Goal: Information Seeking & Learning: Learn about a topic

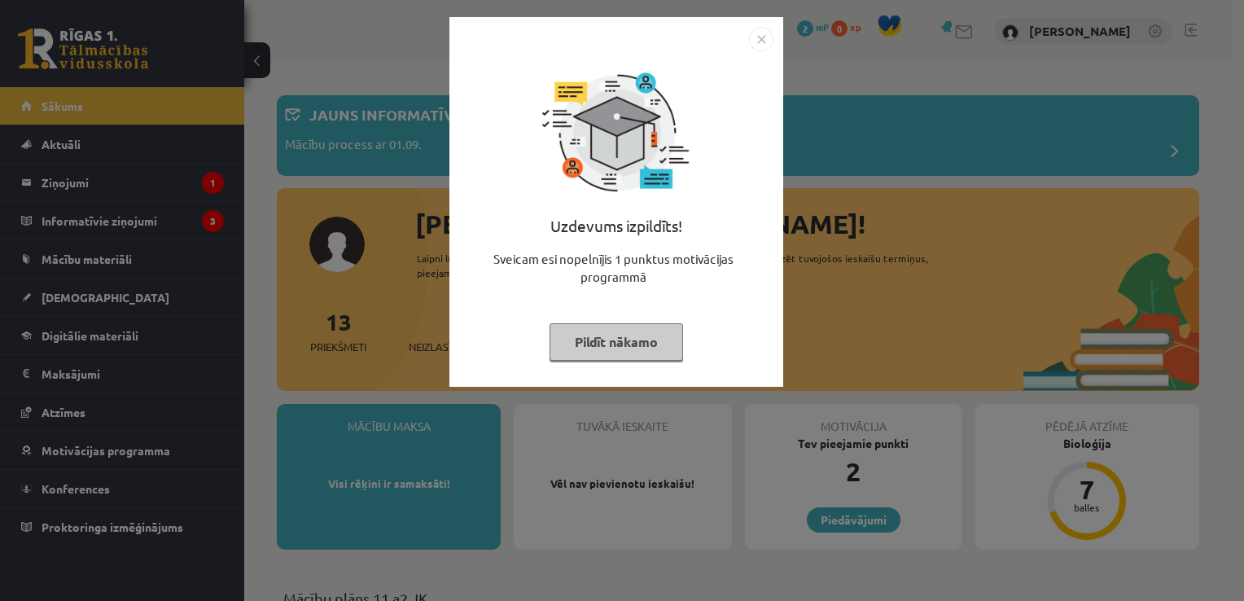
click at [632, 355] on button "Pildīt nākamo" at bounding box center [615, 341] width 133 height 37
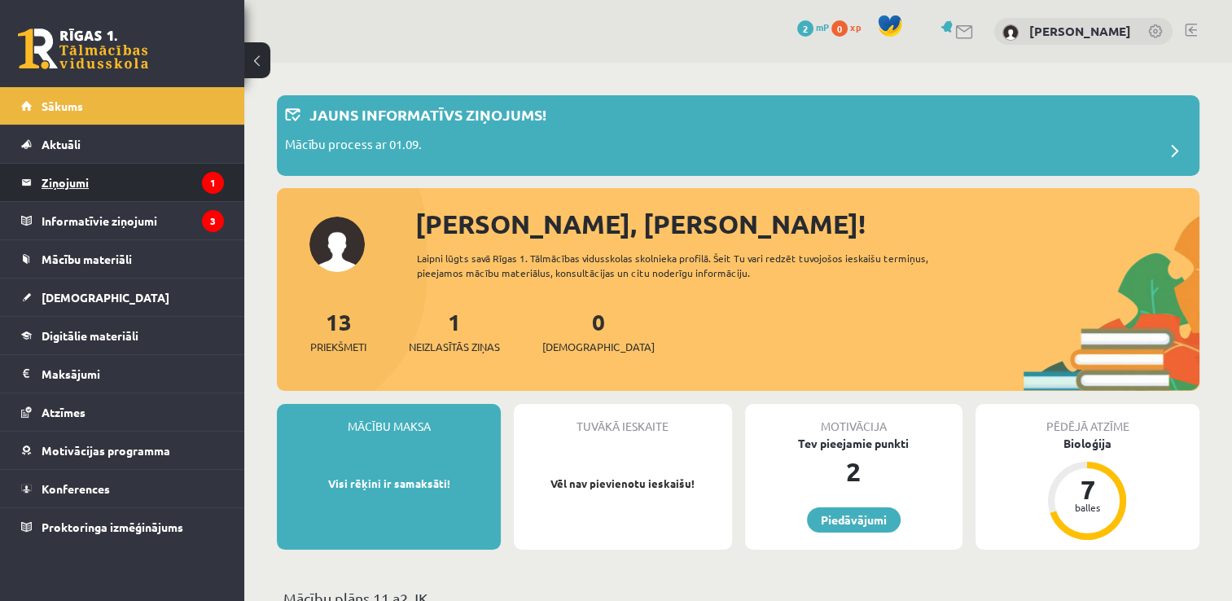
click at [77, 187] on legend "Ziņojumi 1" at bounding box center [133, 182] width 182 height 37
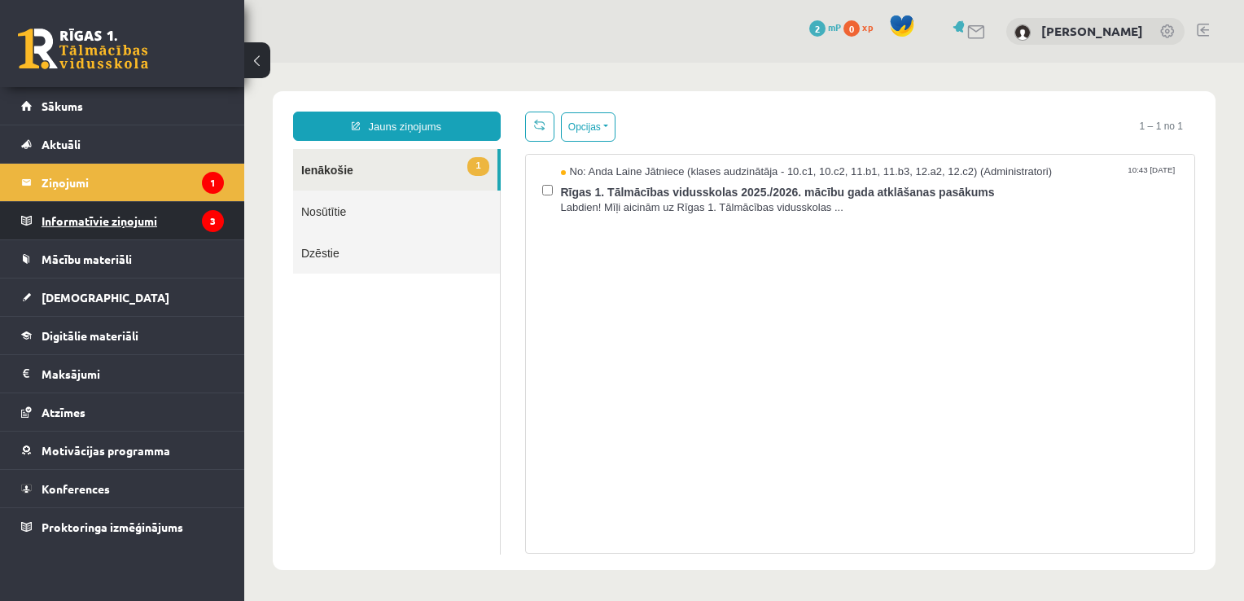
click at [160, 232] on legend "Informatīvie ziņojumi 3" at bounding box center [133, 220] width 182 height 37
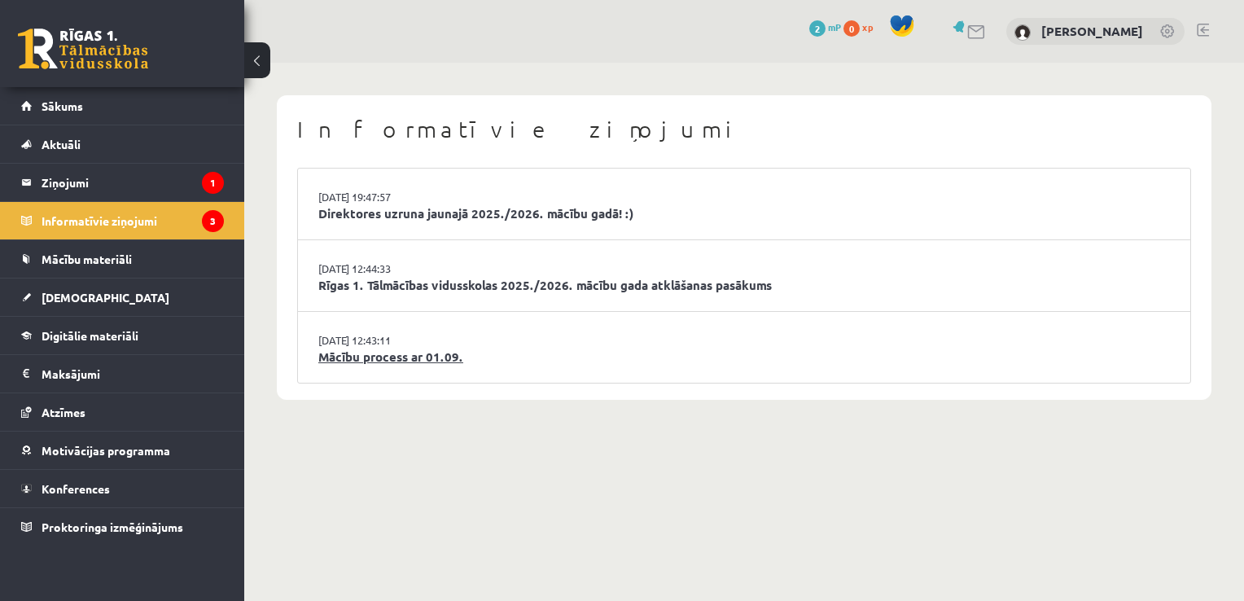
click at [394, 350] on link "Mācību process ar 01.09." at bounding box center [743, 357] width 851 height 19
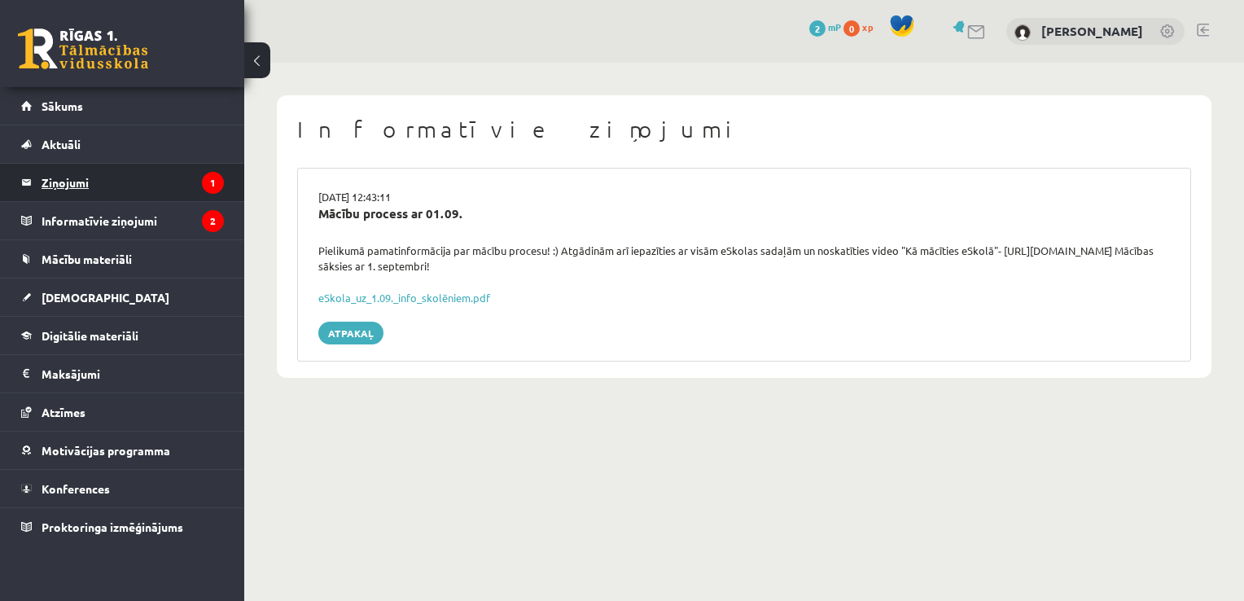
click at [85, 171] on legend "Ziņojumi 1" at bounding box center [133, 182] width 182 height 37
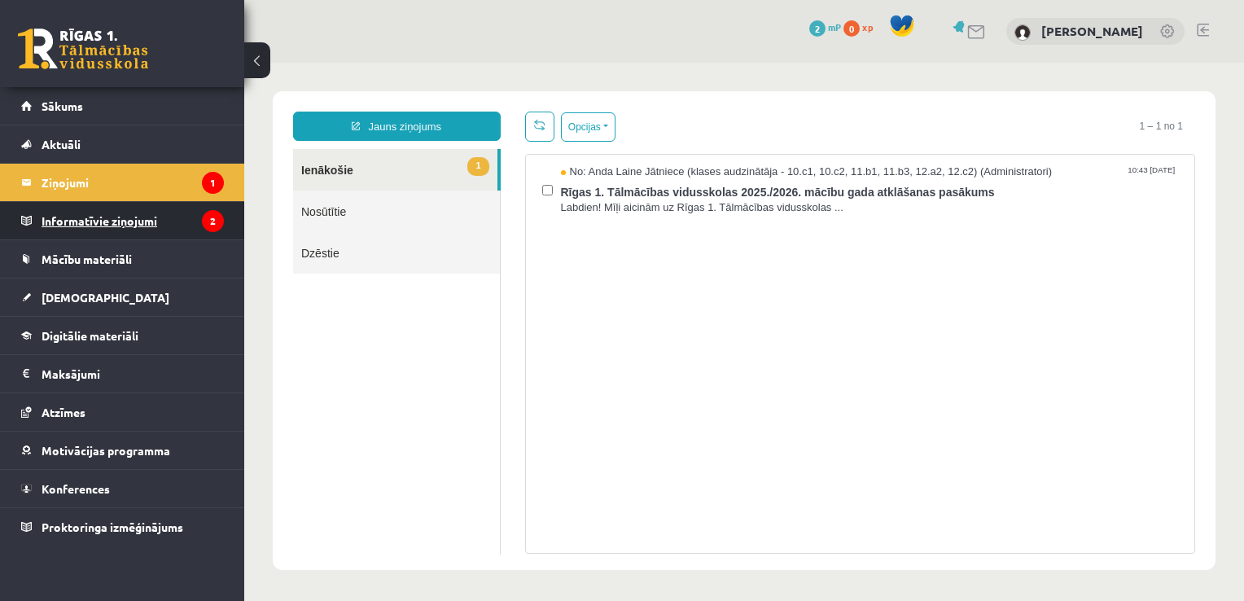
click at [152, 224] on legend "Informatīvie ziņojumi 2" at bounding box center [133, 220] width 182 height 37
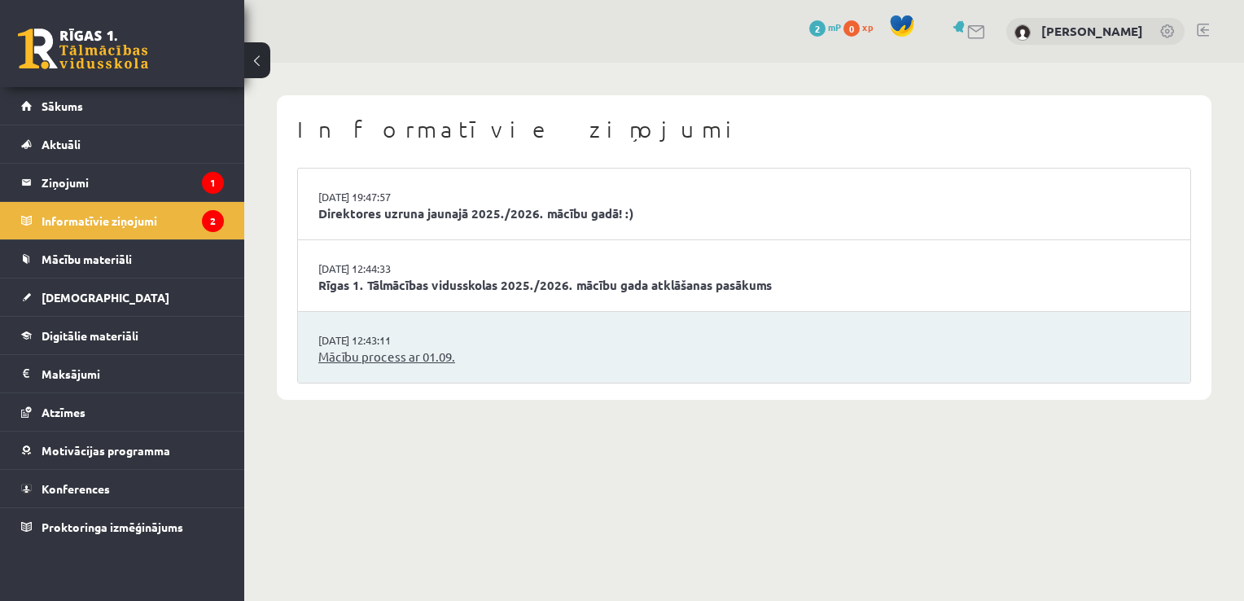
click at [366, 352] on link "Mācību process ar 01.09." at bounding box center [743, 357] width 851 height 19
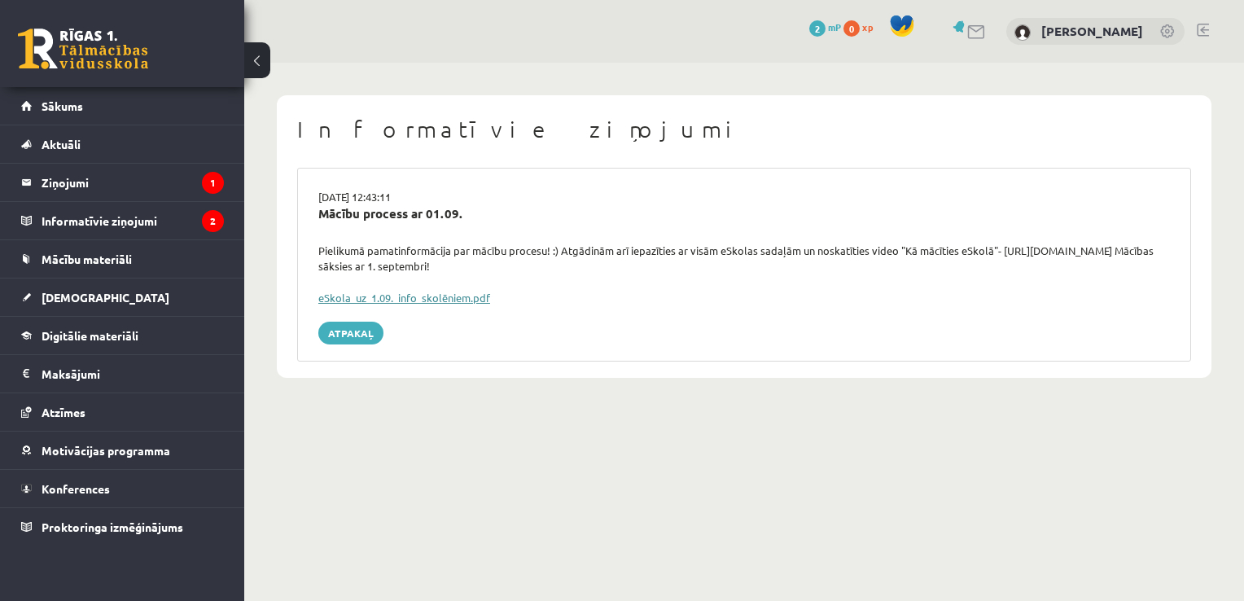
click at [413, 299] on link "eSkola_uz_1.09._info_skolēniem.pdf" at bounding box center [404, 298] width 172 height 14
click at [70, 109] on span "Sākums" at bounding box center [63, 105] width 42 height 15
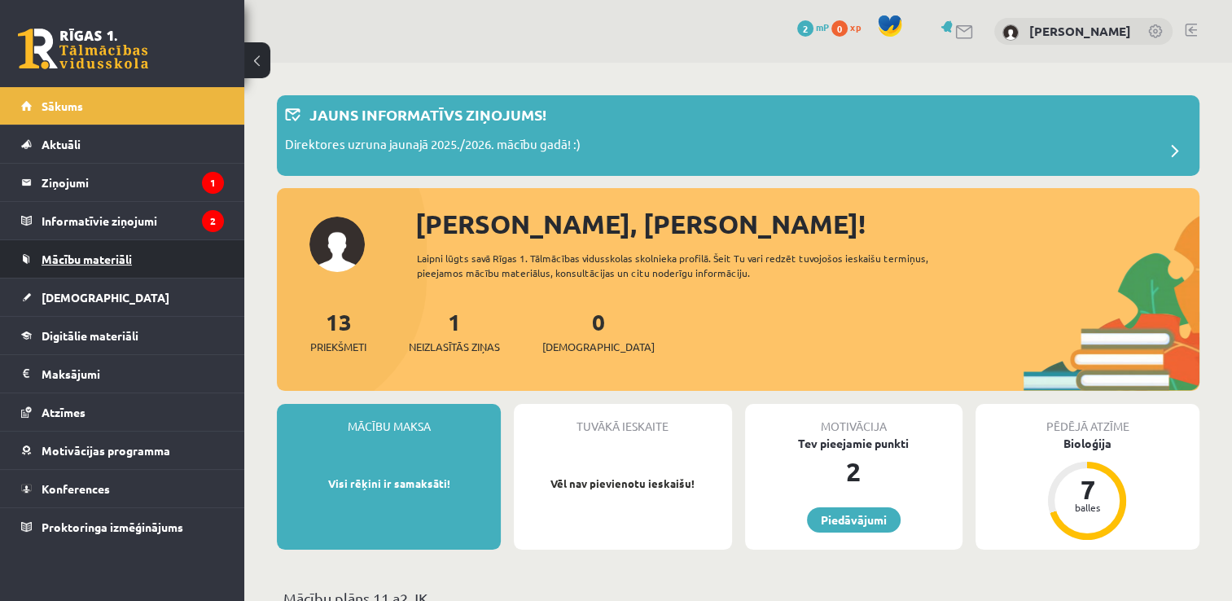
click at [81, 258] on span "Mācību materiāli" at bounding box center [87, 259] width 90 height 15
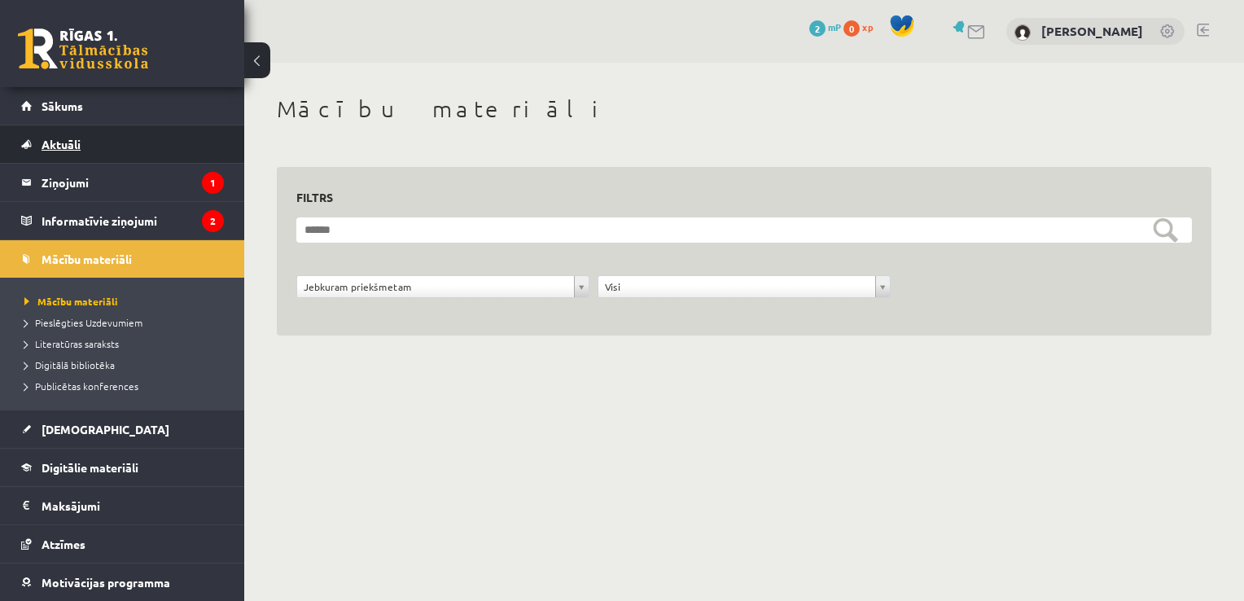
click at [62, 146] on span "Aktuāli" at bounding box center [61, 144] width 39 height 15
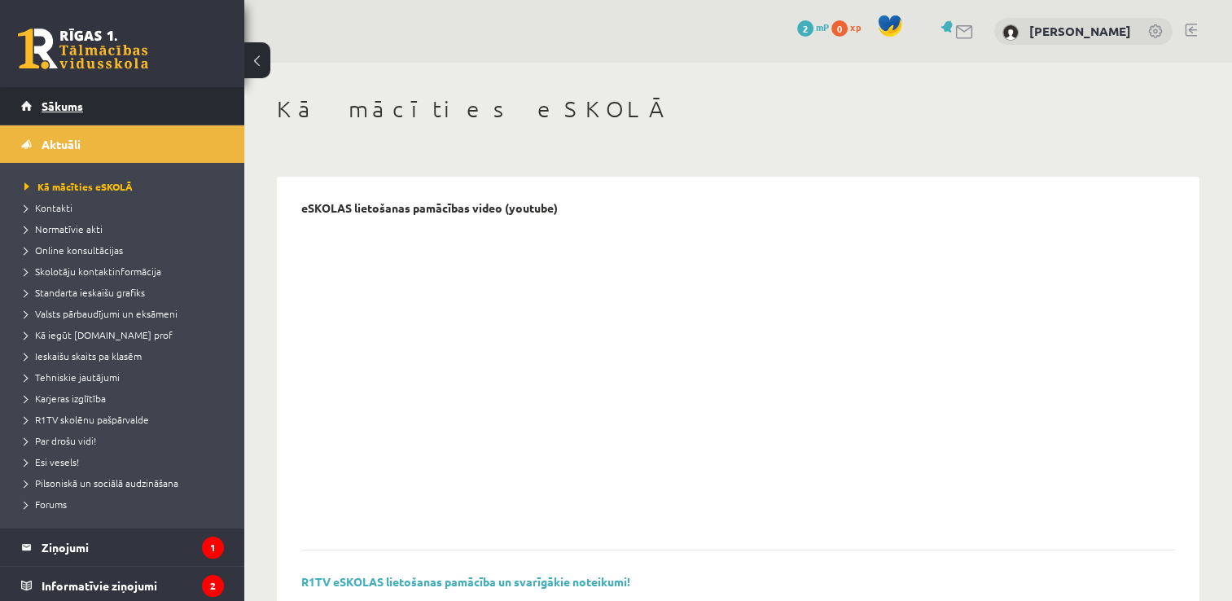
click at [57, 99] on span "Sākums" at bounding box center [63, 105] width 42 height 15
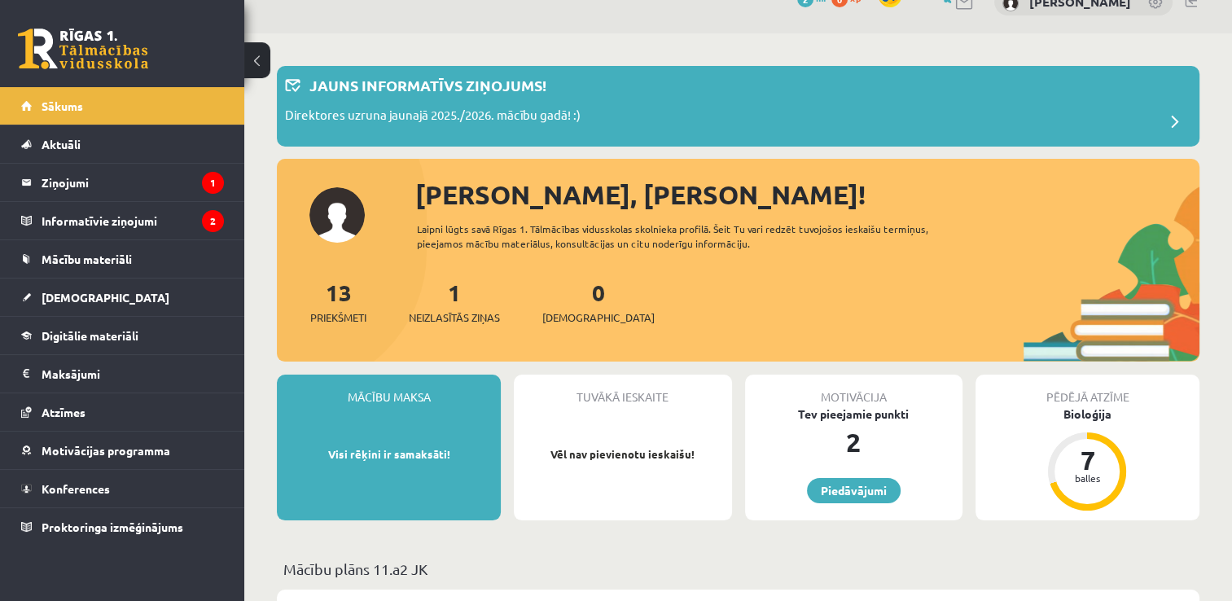
scroll to position [31, 0]
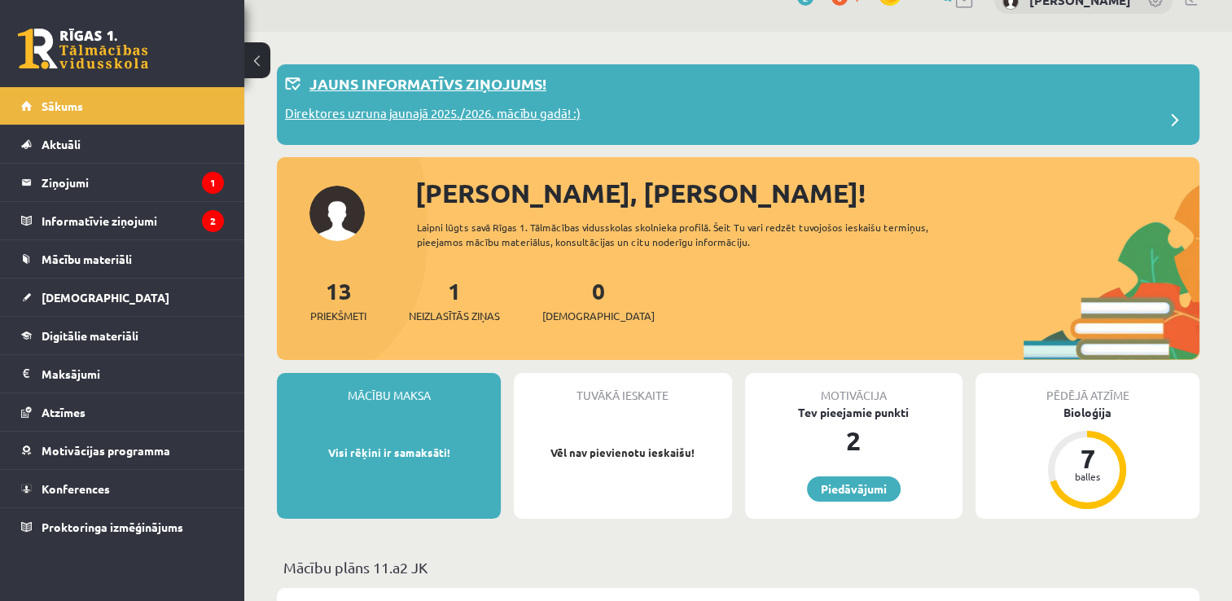
click at [1169, 120] on span at bounding box center [1174, 120] width 33 height 33
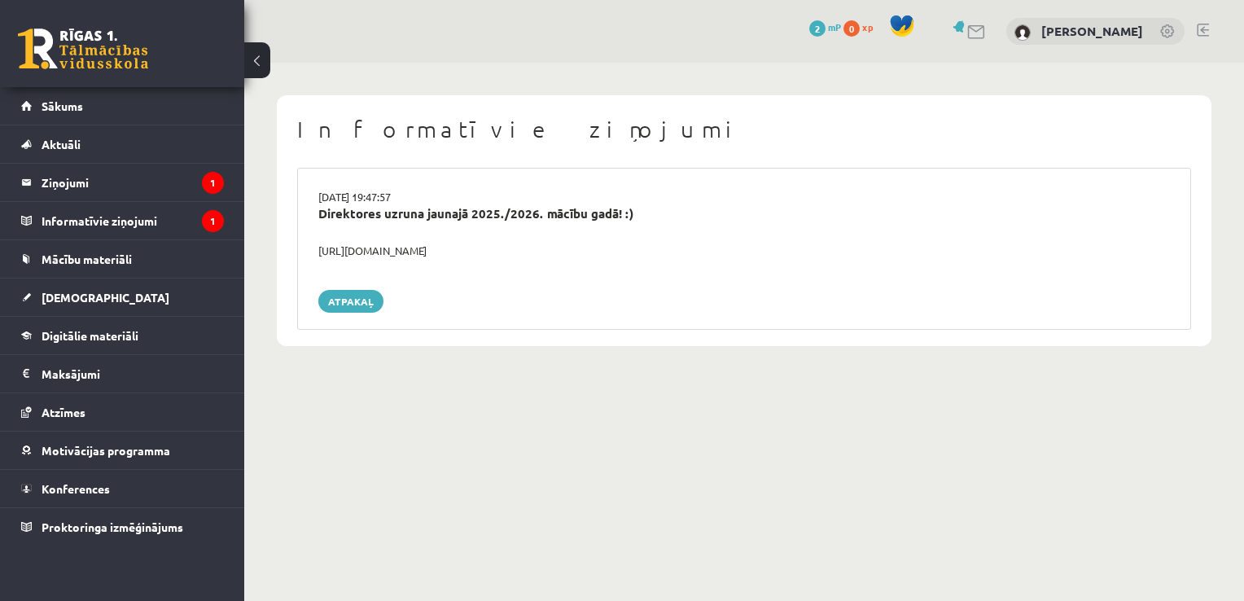
click at [260, 68] on button at bounding box center [257, 60] width 26 height 36
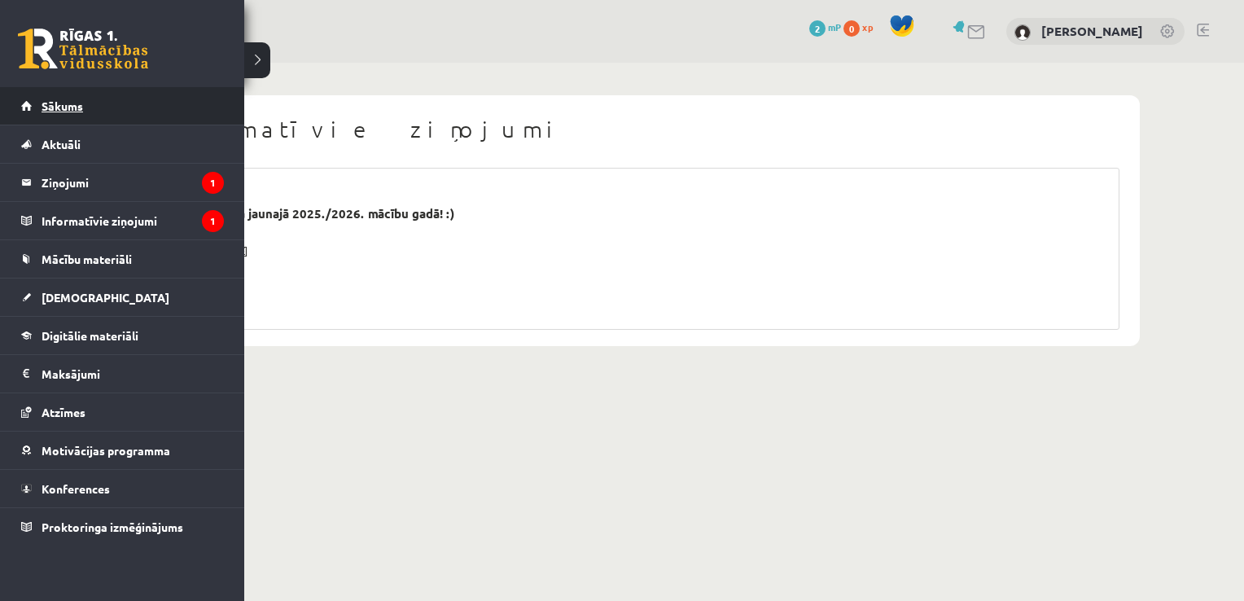
click at [98, 103] on link "Sākums" at bounding box center [122, 105] width 203 height 37
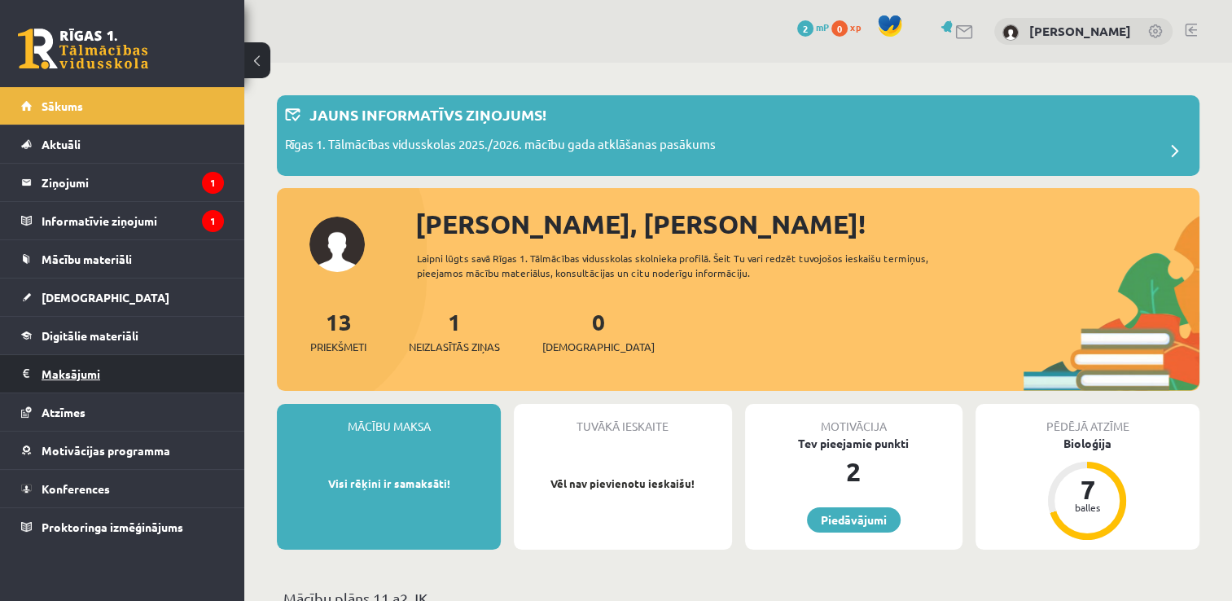
click at [81, 370] on legend "Maksājumi 0" at bounding box center [133, 373] width 182 height 37
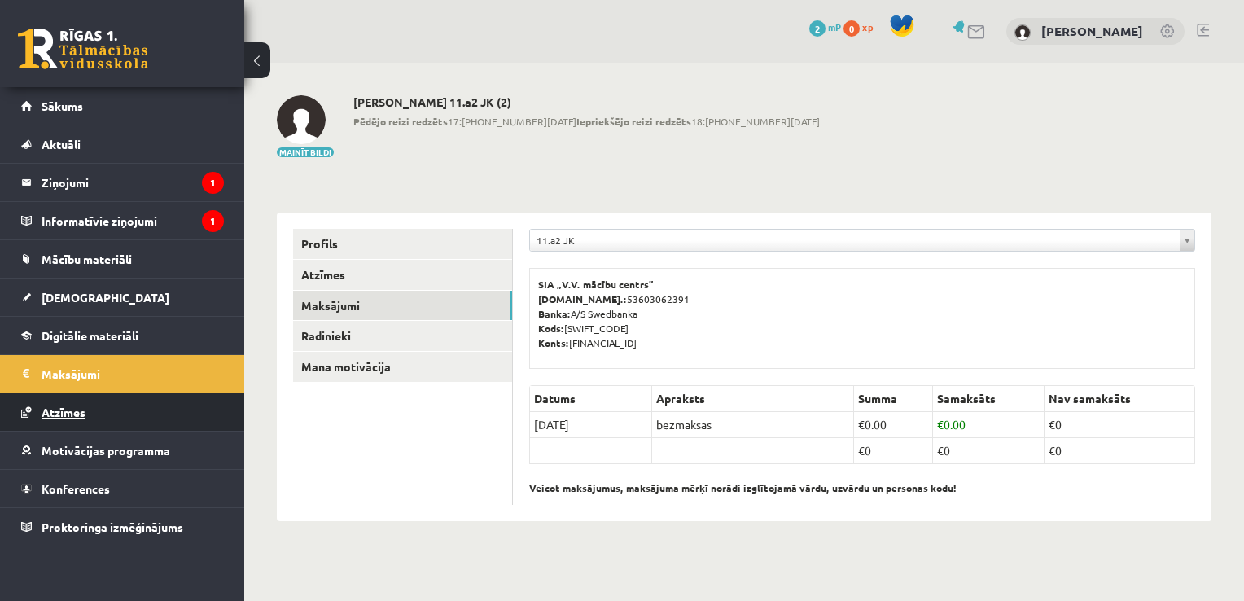
click at [54, 401] on link "Atzīmes" at bounding box center [122, 411] width 203 height 37
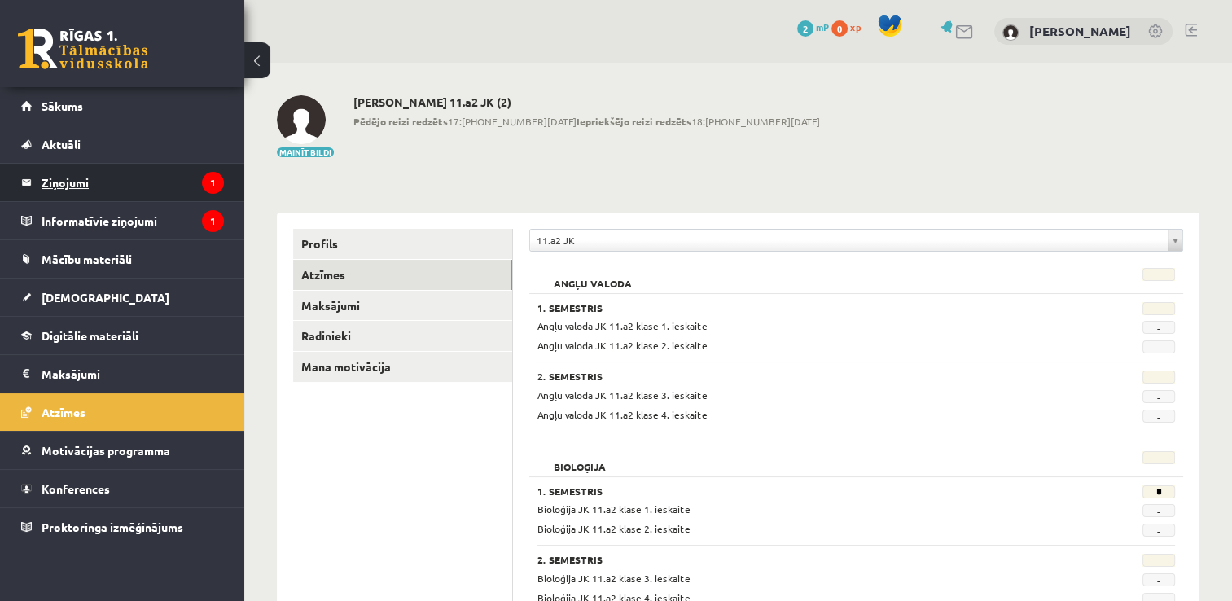
click at [37, 195] on link "Ziņojumi 1" at bounding box center [122, 182] width 203 height 37
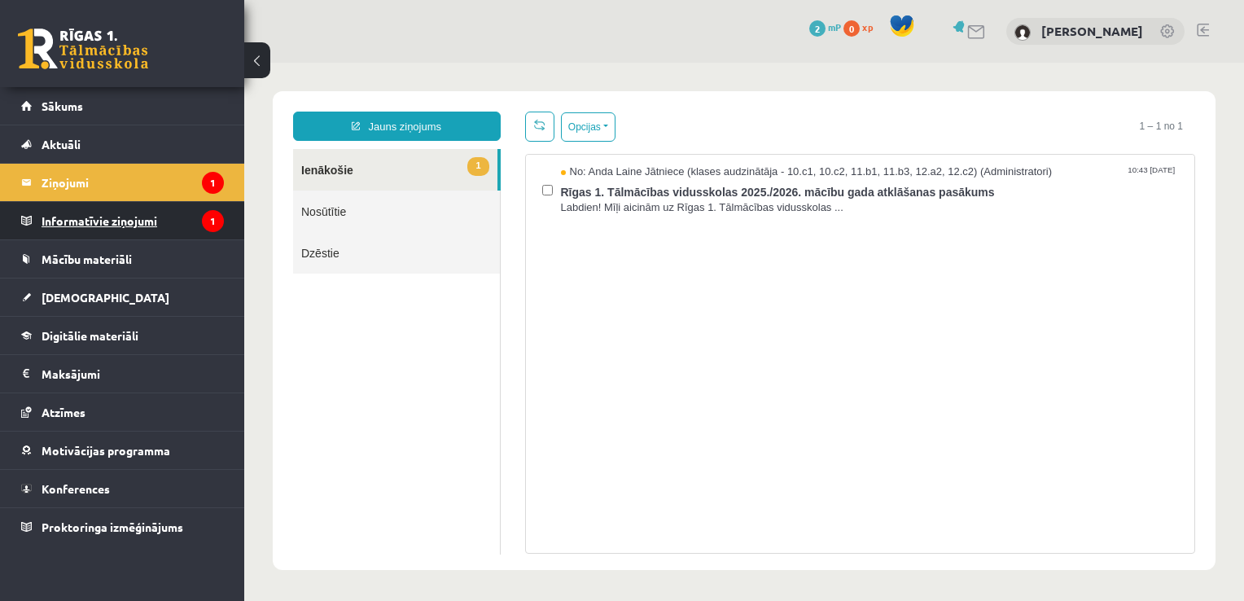
click at [96, 214] on legend "Informatīvie ziņojumi 1" at bounding box center [133, 220] width 182 height 37
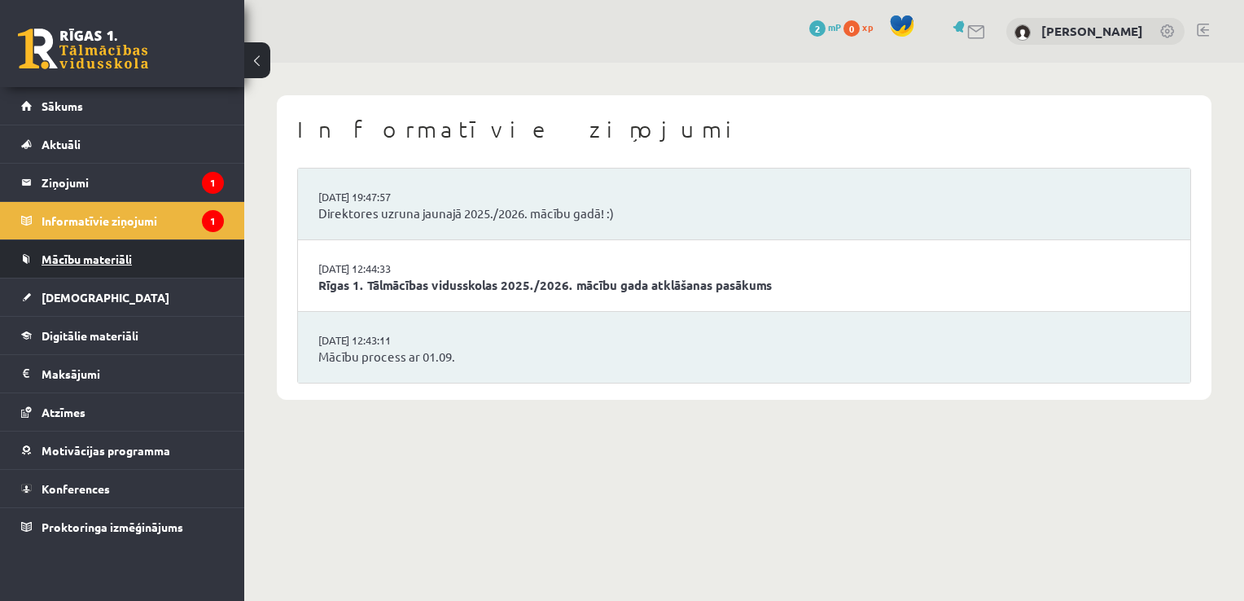
click at [85, 252] on span "Mācību materiāli" at bounding box center [87, 259] width 90 height 15
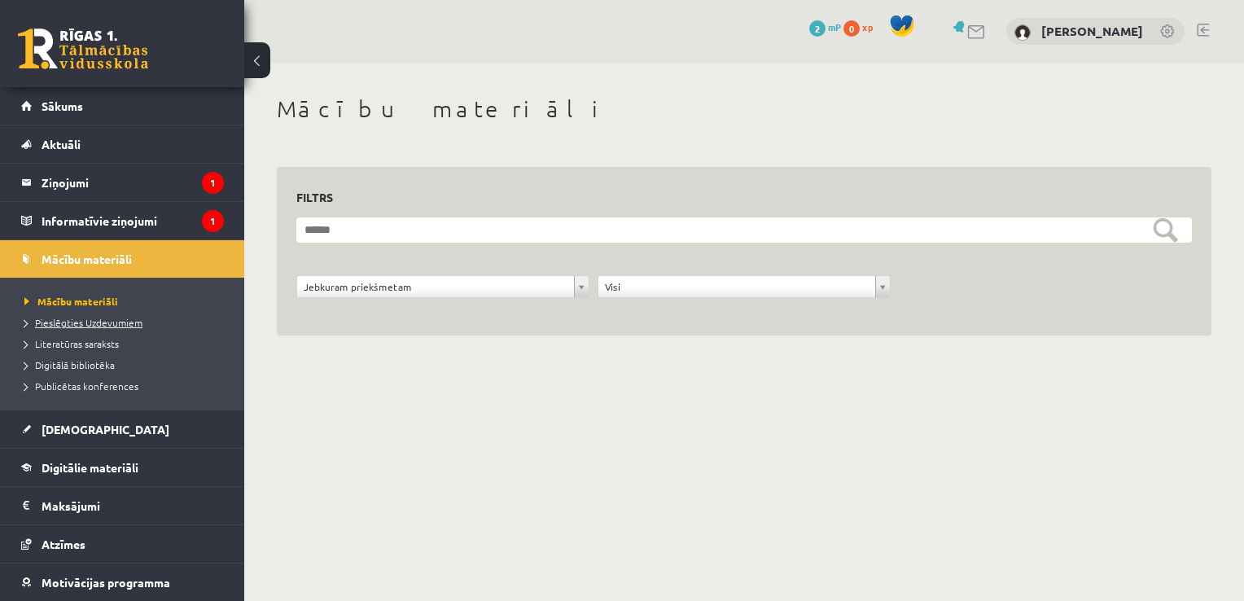
click at [97, 321] on span "Pieslēgties Uzdevumiem" at bounding box center [83, 322] width 118 height 13
click at [114, 236] on legend "Informatīvie ziņojumi 1" at bounding box center [133, 220] width 182 height 37
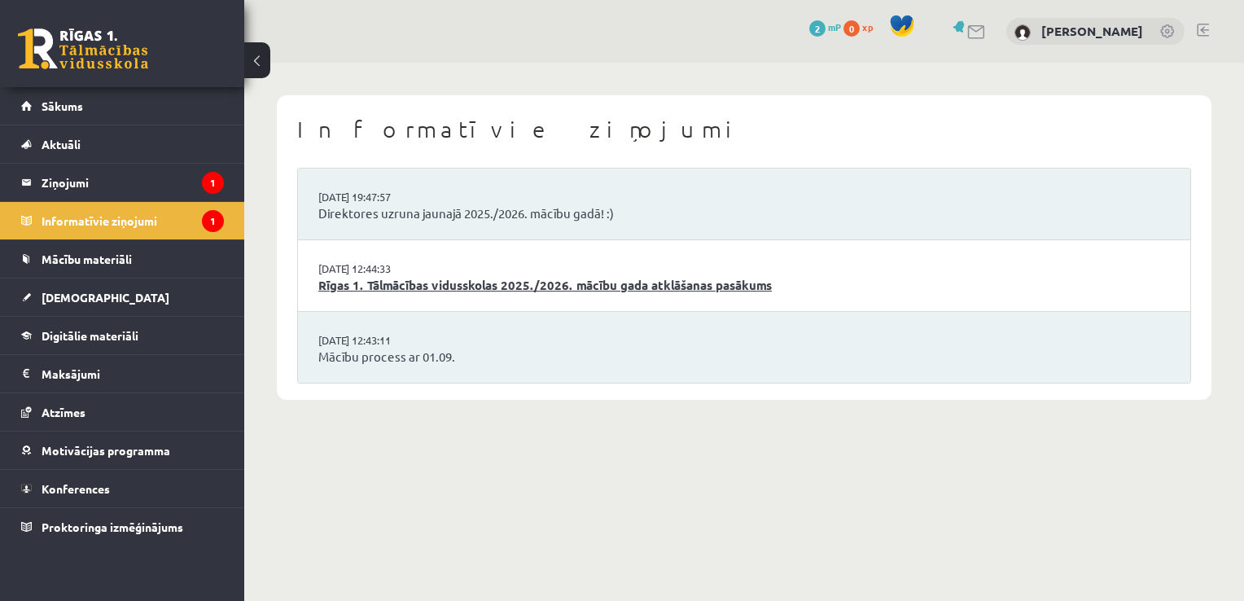
click at [430, 288] on link "Rīgas 1. Tālmācības vidusskolas 2025./2026. mācību gada atklāšanas pasākums" at bounding box center [743, 285] width 851 height 19
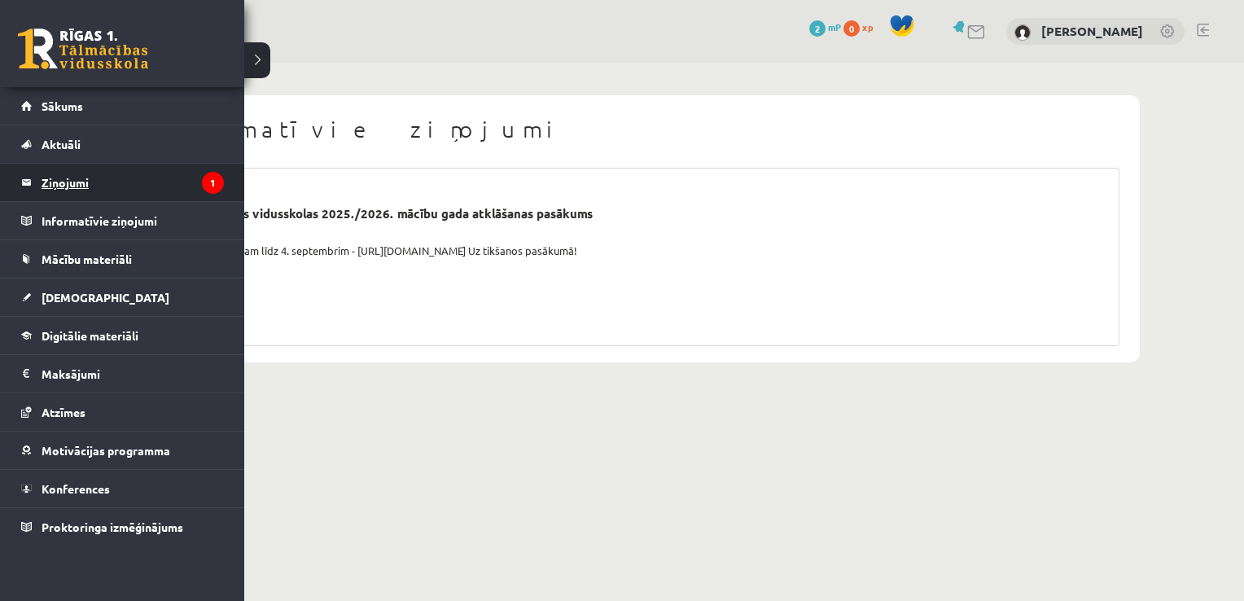
click at [55, 171] on legend "Ziņojumi 1" at bounding box center [133, 182] width 182 height 37
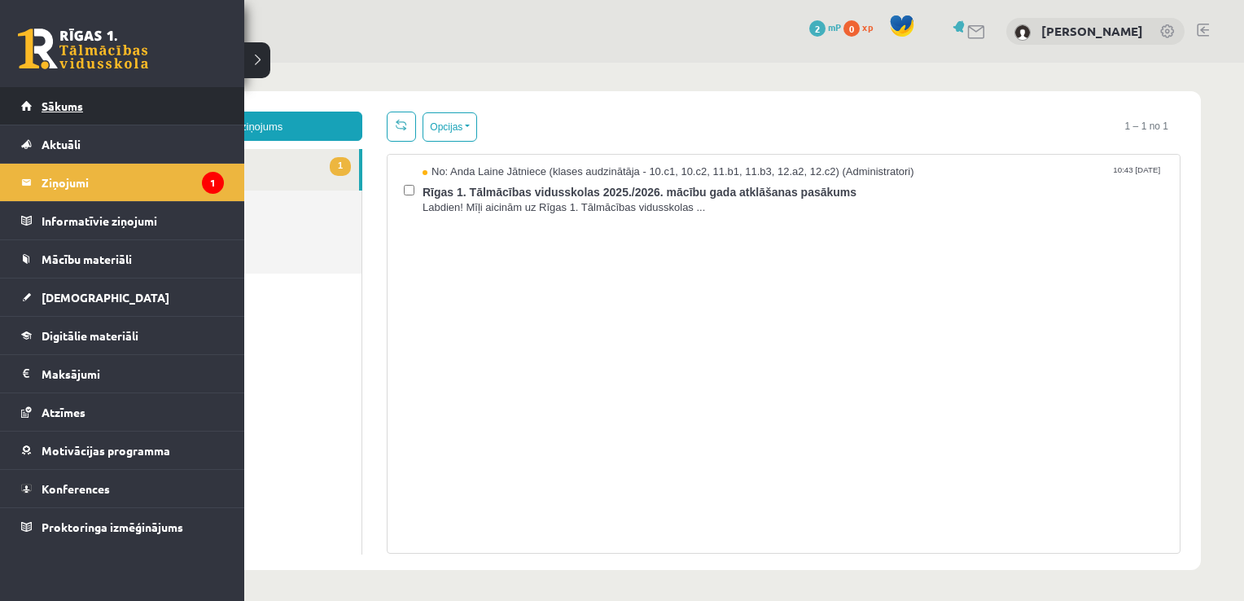
click at [100, 101] on link "Sākums" at bounding box center [122, 105] width 203 height 37
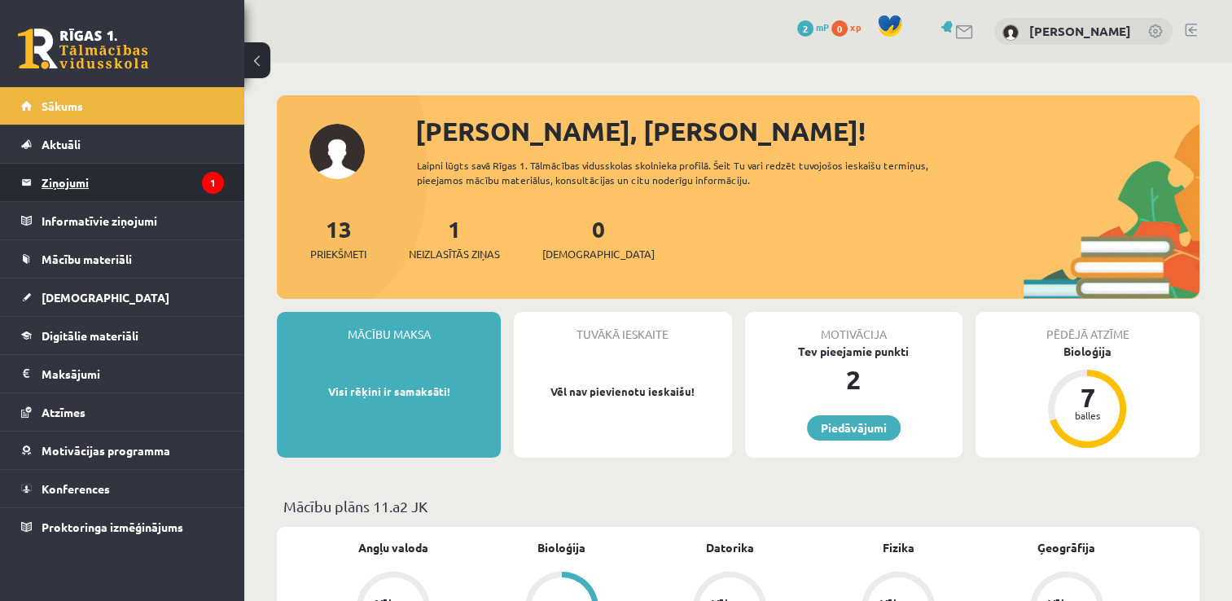
click at [65, 181] on legend "Ziņojumi 1" at bounding box center [133, 182] width 182 height 37
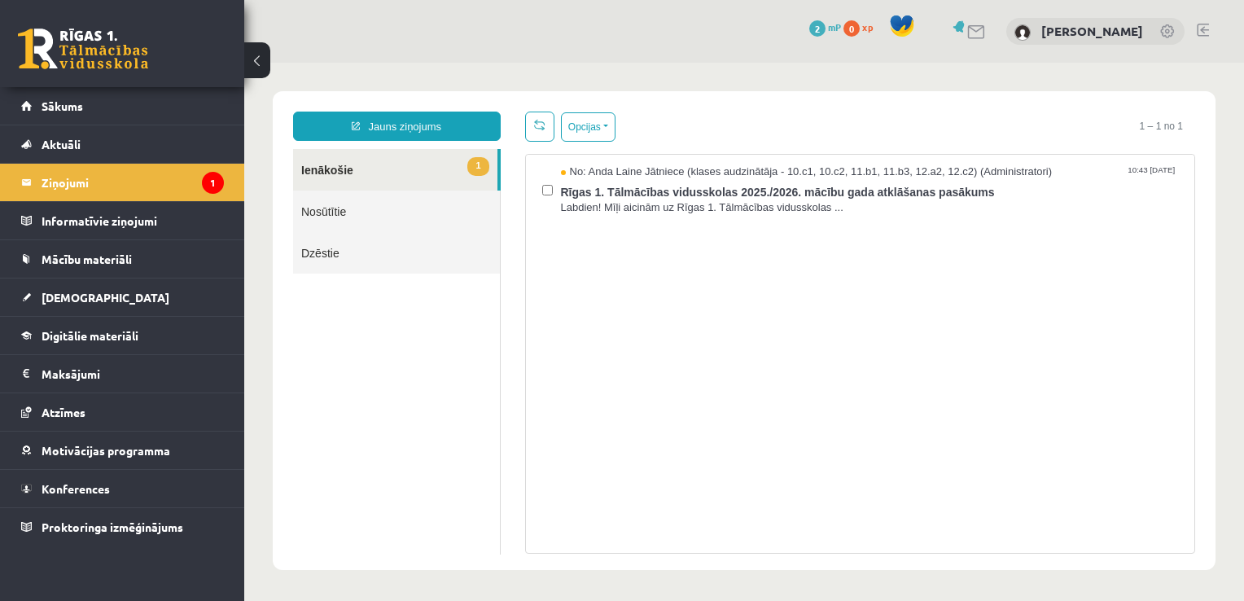
click at [352, 163] on link "1 Ienākošie" at bounding box center [395, 170] width 204 height 42
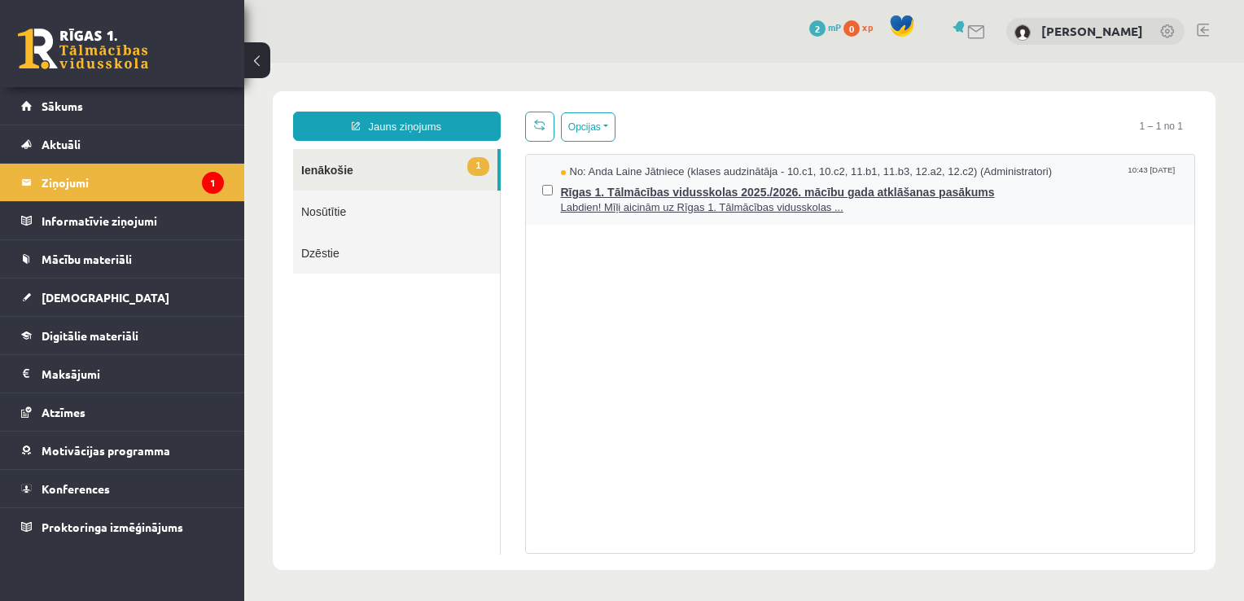
click at [597, 180] on span "Rīgas 1. Tālmācības vidusskolas 2025./2026. mācību gada atklāšanas pasākums" at bounding box center [870, 190] width 618 height 20
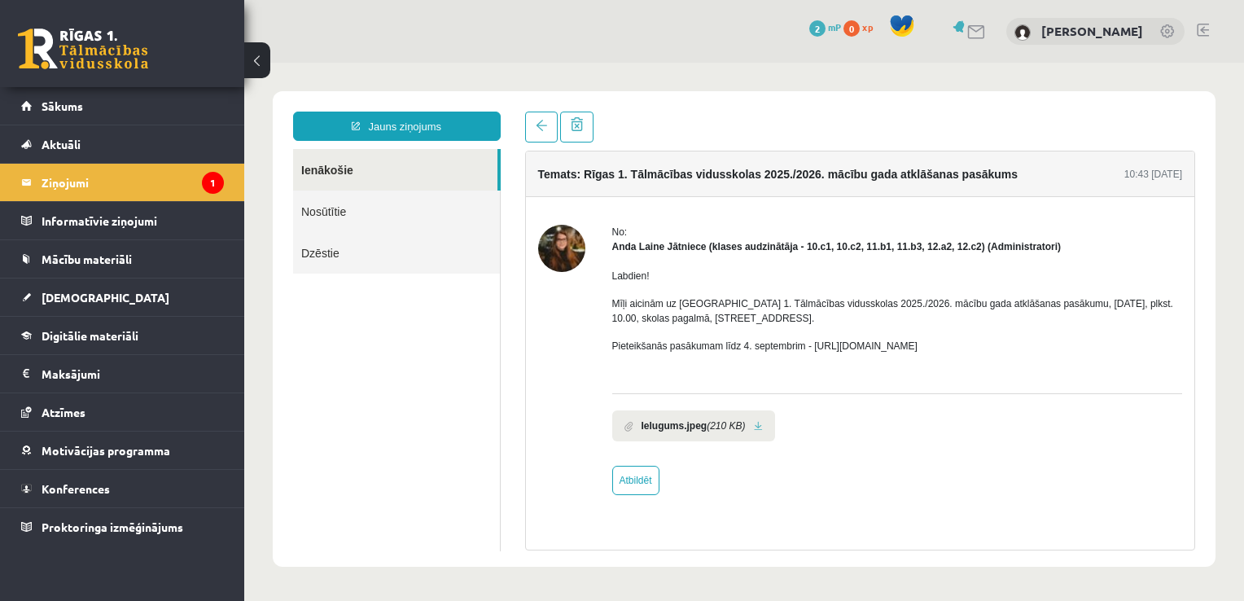
click at [567, 251] on img at bounding box center [561, 248] width 47 height 47
click at [358, 174] on link "Ienākošie" at bounding box center [395, 170] width 204 height 42
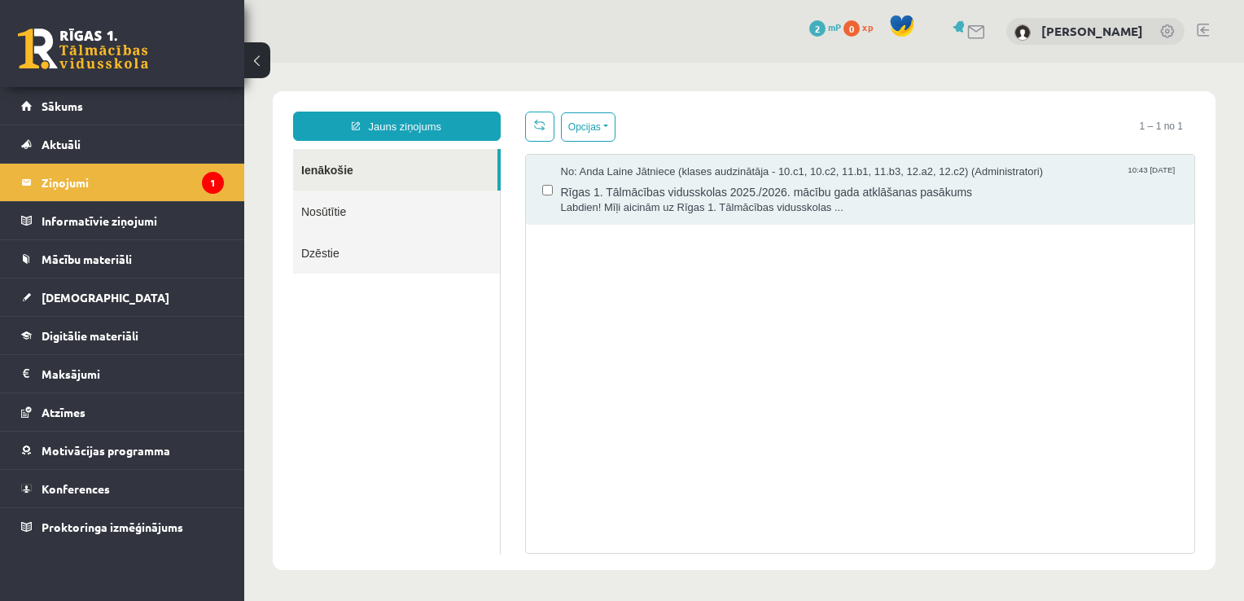
click at [358, 174] on link "Ienākošie" at bounding box center [395, 170] width 204 height 42
click at [150, 217] on legend "Informatīvie ziņojumi 0" at bounding box center [133, 220] width 182 height 37
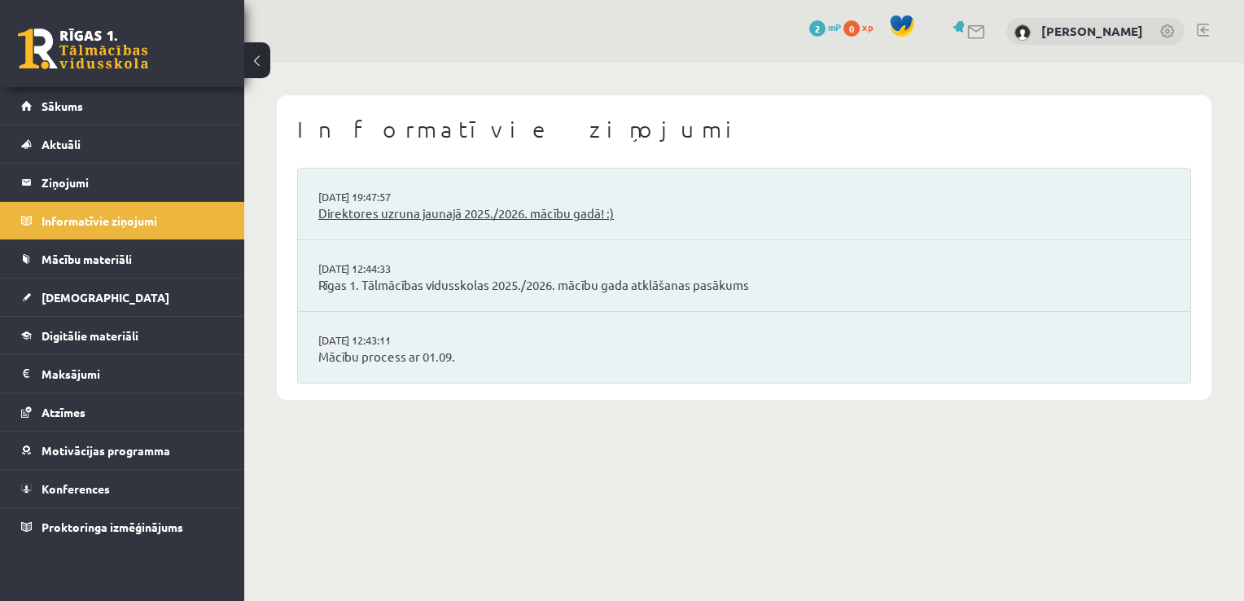
click at [439, 216] on link "Direktores uzruna jaunajā 2025./2026. mācību gadā! :)" at bounding box center [743, 213] width 851 height 19
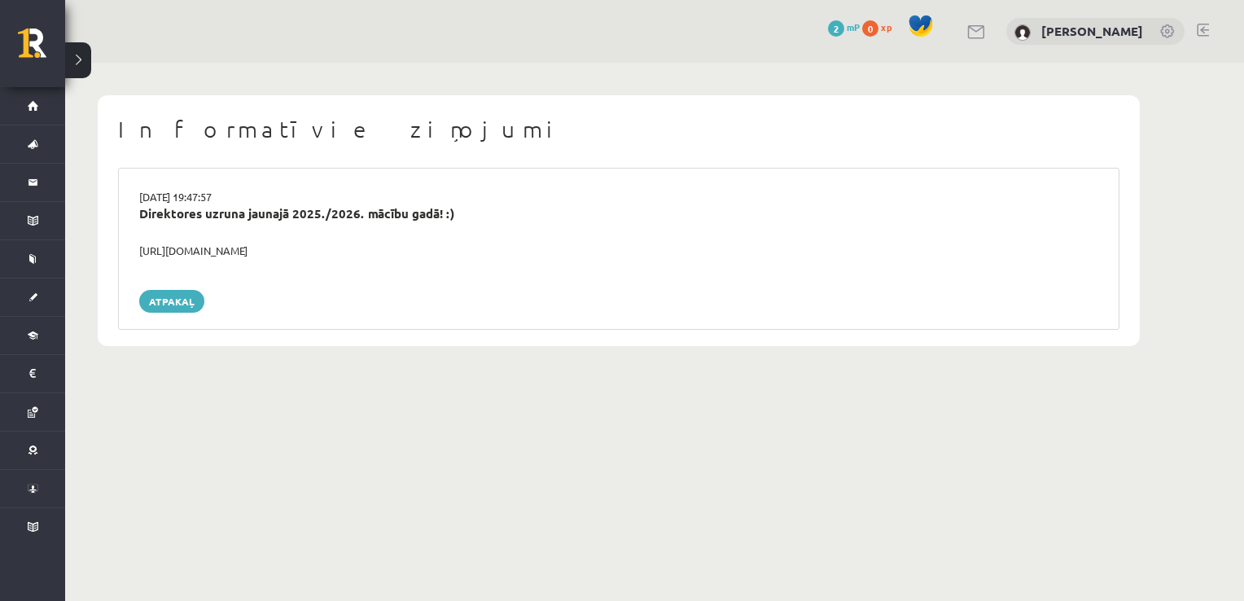
click at [238, 247] on div "[URL][DOMAIN_NAME]" at bounding box center [618, 251] width 983 height 16
drag, startPoint x: 141, startPoint y: 248, endPoint x: 368, endPoint y: 256, distance: 227.2
click at [368, 256] on div "[URL][DOMAIN_NAME]" at bounding box center [618, 251] width 983 height 16
copy div "[URL][DOMAIN_NAME]"
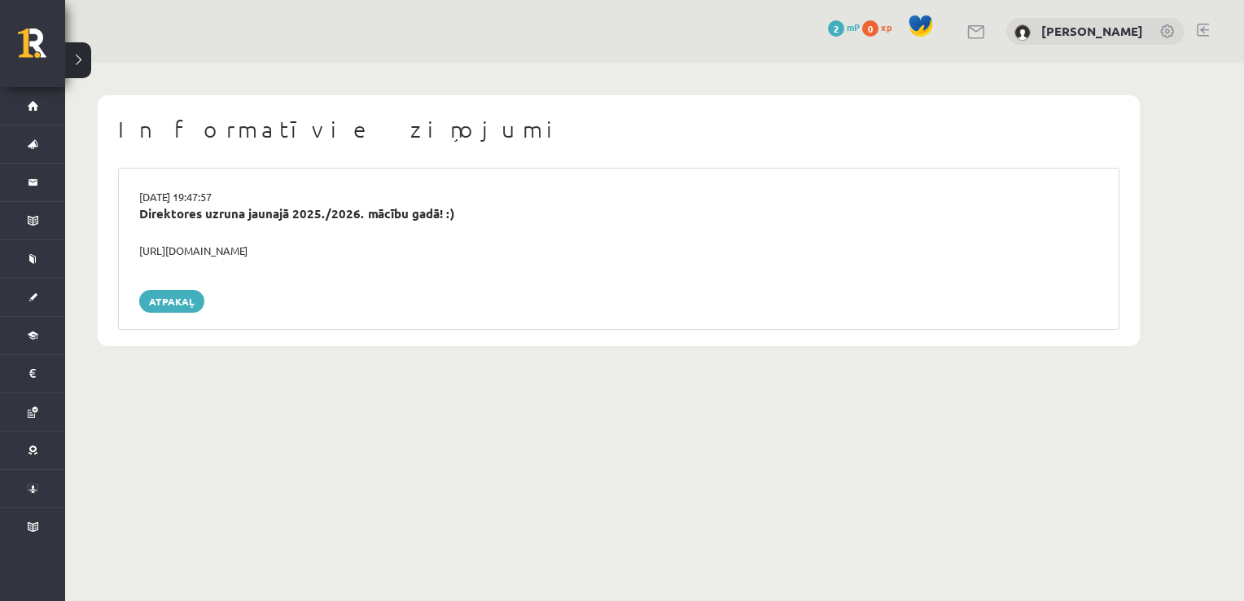
click at [606, 314] on div "[DATE] 19:47:57 Direktores uzruna jaunajā 2025./2026. mācību gadā! :) [URL][DOM…" at bounding box center [618, 249] width 1001 height 162
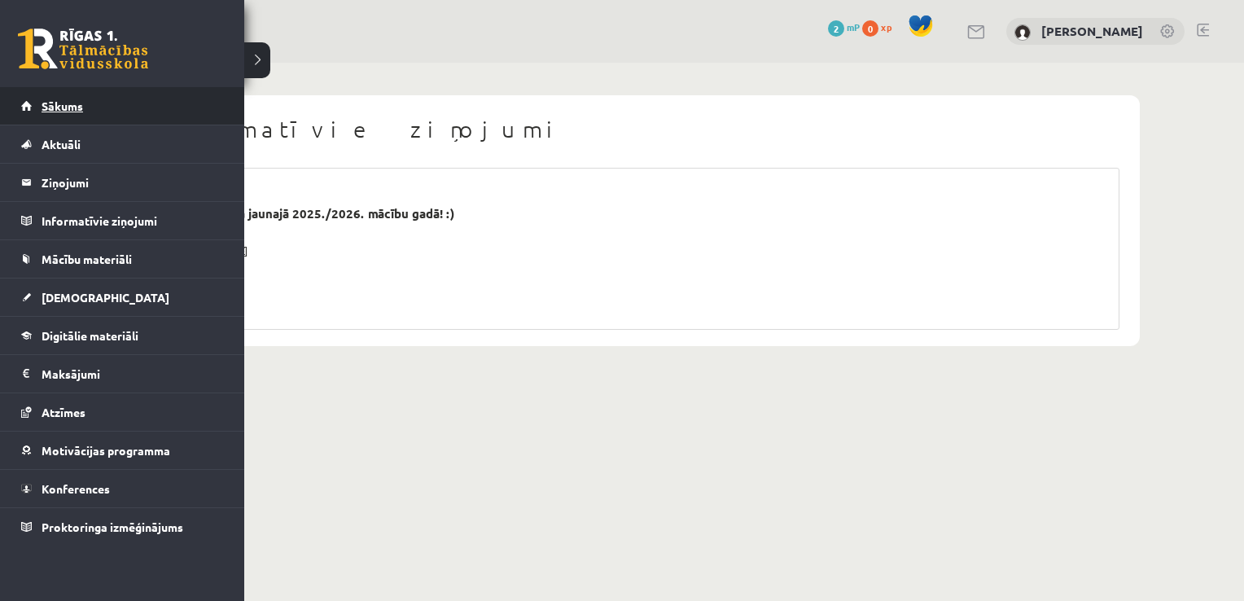
click at [68, 114] on link "Sākums" at bounding box center [122, 105] width 203 height 37
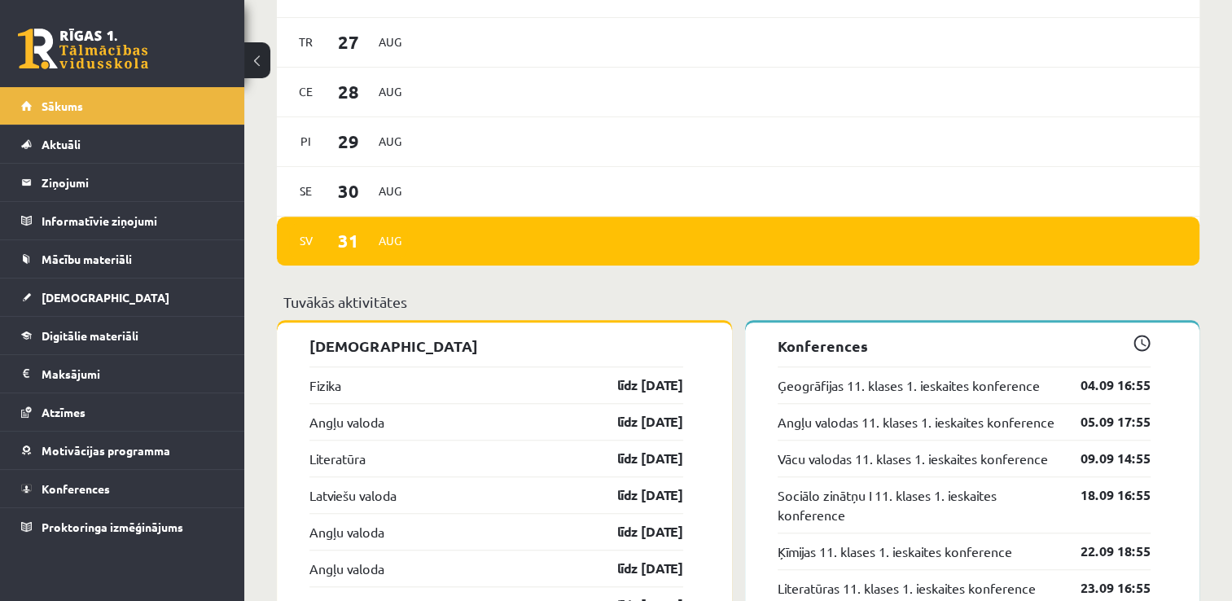
scroll to position [1376, 0]
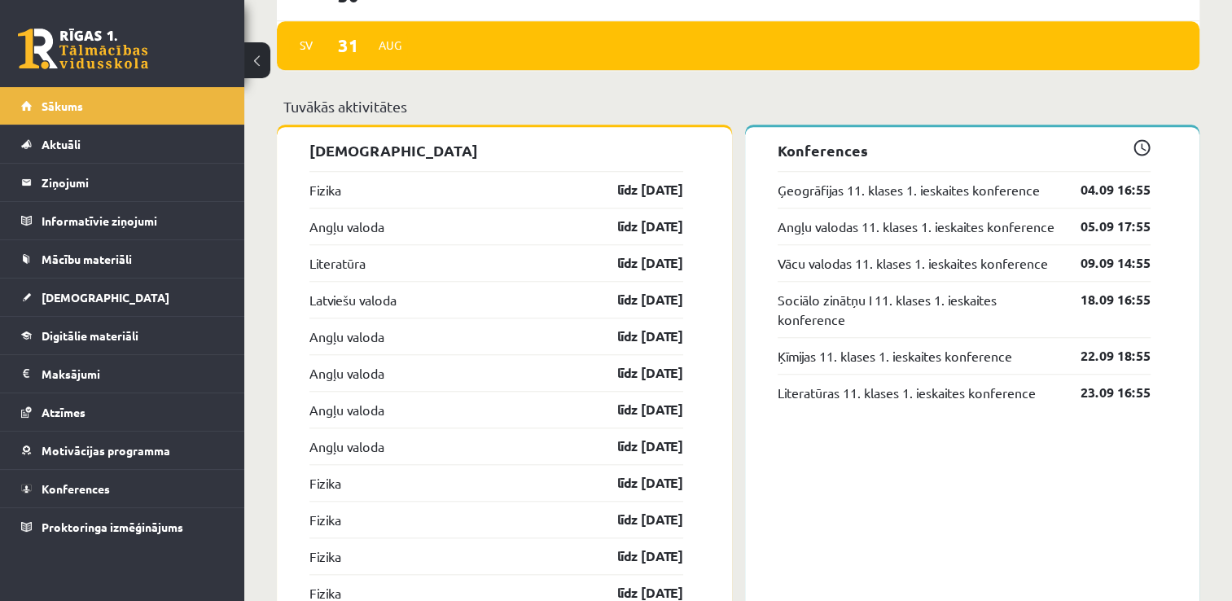
click at [500, 186] on div "Fizika līdz 30.09.25" at bounding box center [496, 189] width 374 height 37
click at [1071, 190] on link "04.09 16:55" at bounding box center [1103, 190] width 94 height 20
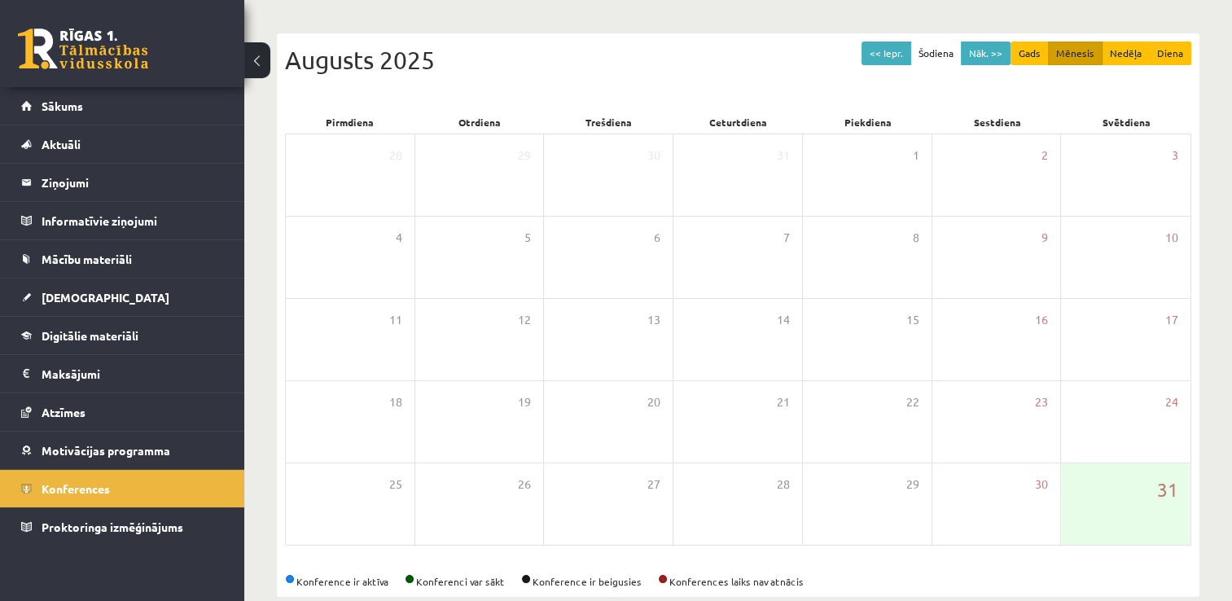
scroll to position [147, 0]
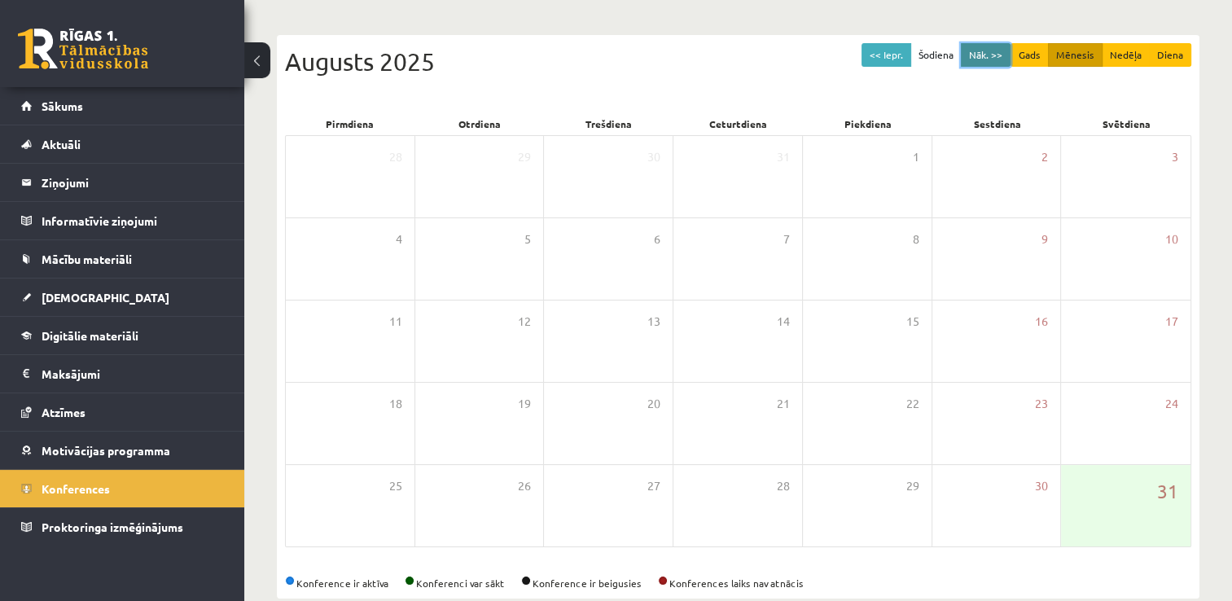
click at [1000, 57] on button "Nāk. >>" at bounding box center [986, 55] width 50 height 24
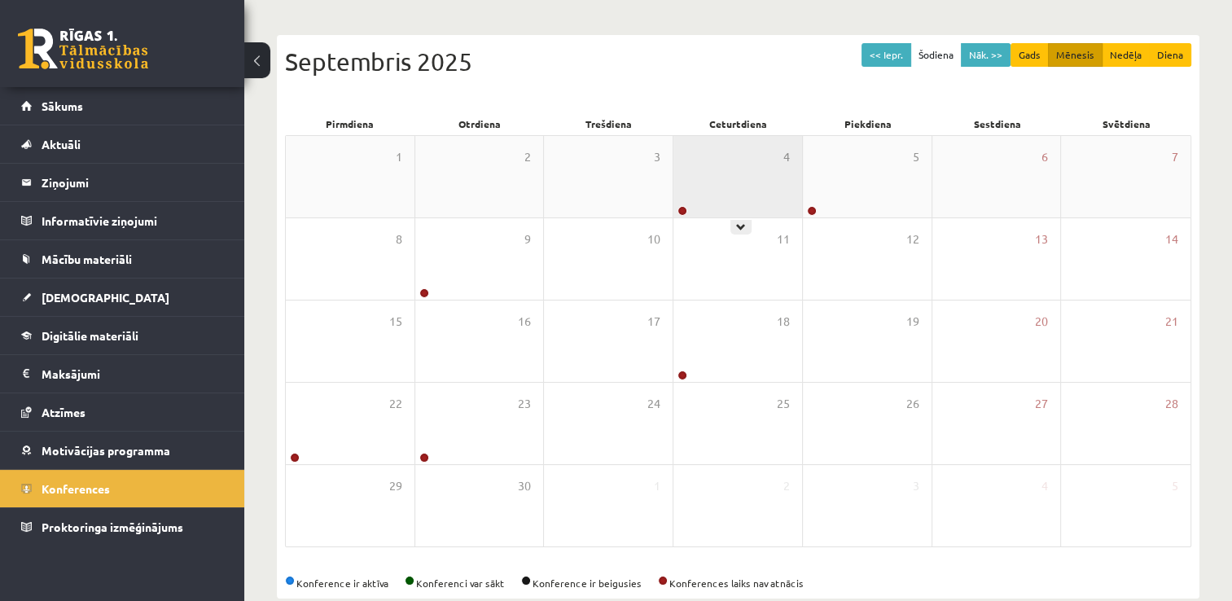
click at [764, 168] on div "4" at bounding box center [737, 176] width 129 height 81
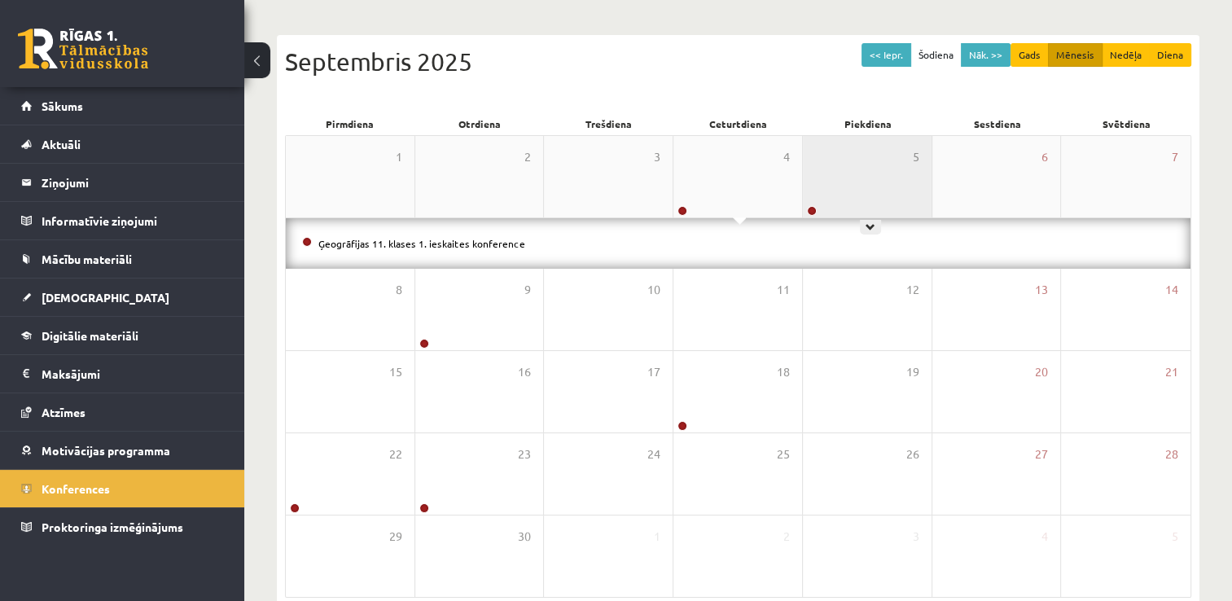
click at [855, 168] on div "5" at bounding box center [867, 176] width 129 height 81
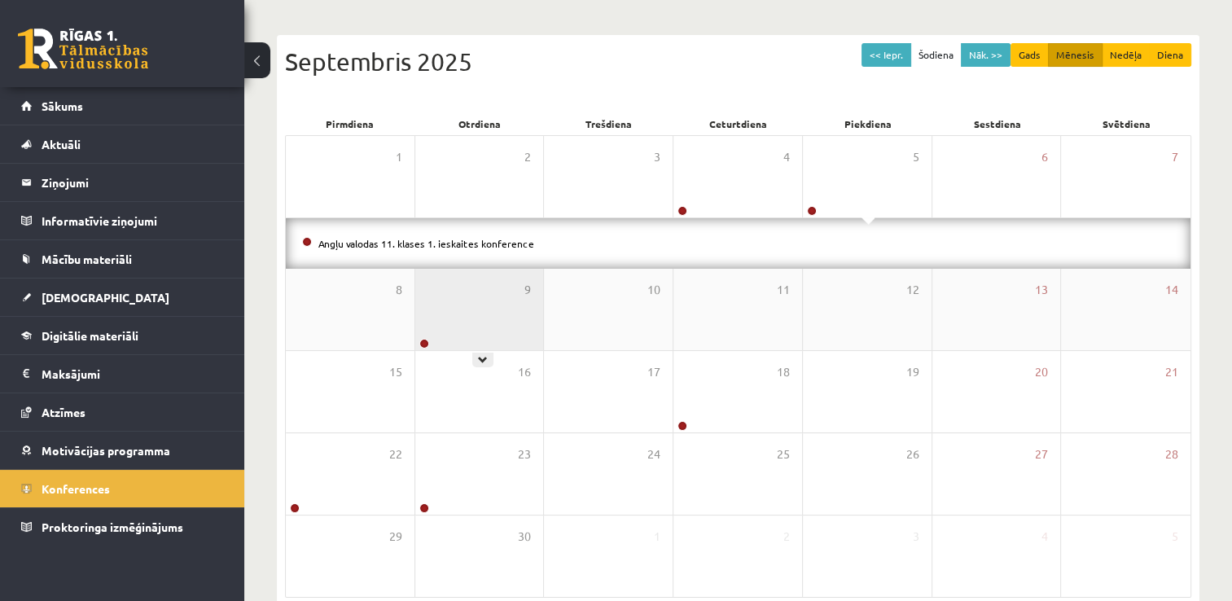
click at [476, 285] on div "9" at bounding box center [479, 309] width 129 height 81
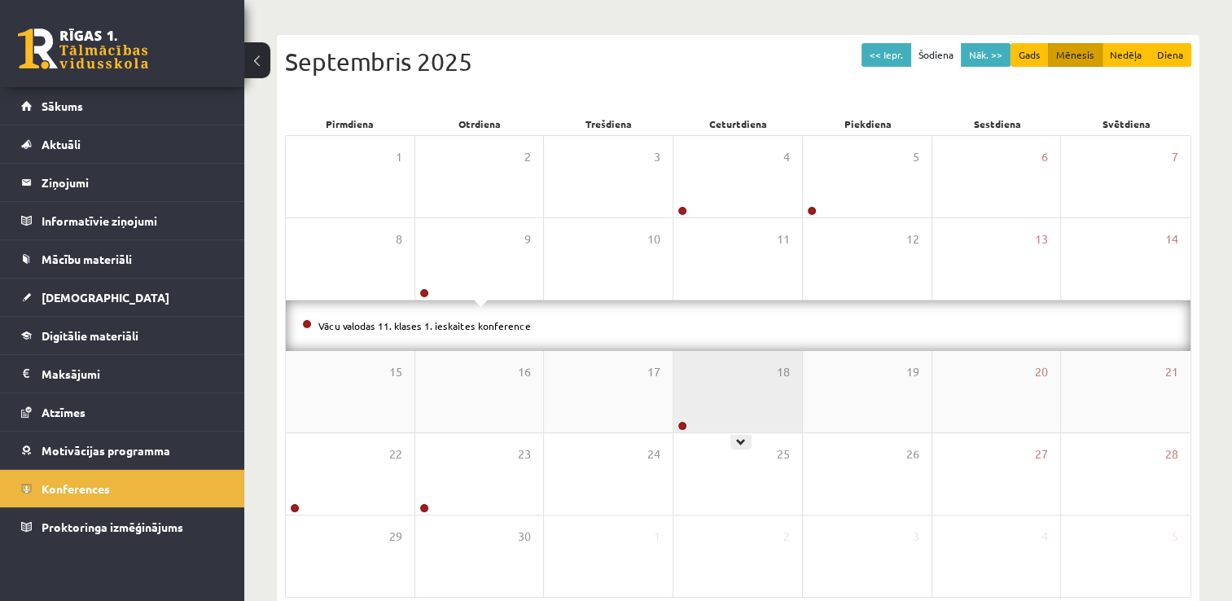
click at [719, 389] on div "18" at bounding box center [737, 391] width 129 height 81
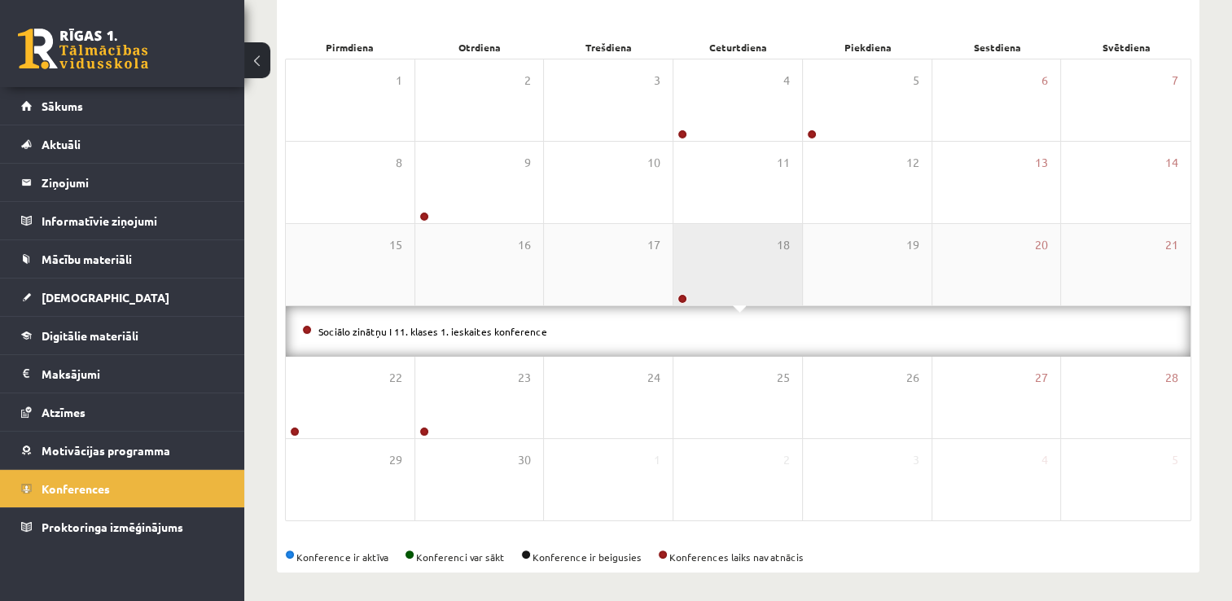
scroll to position [226, 0]
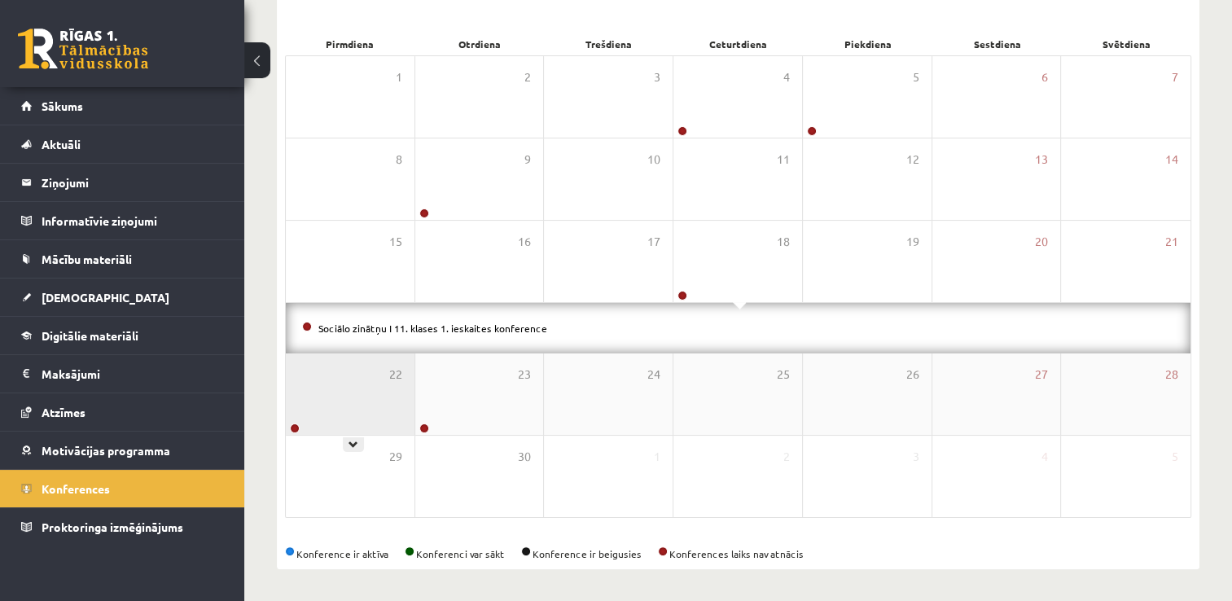
click at [371, 406] on div "22" at bounding box center [350, 393] width 129 height 81
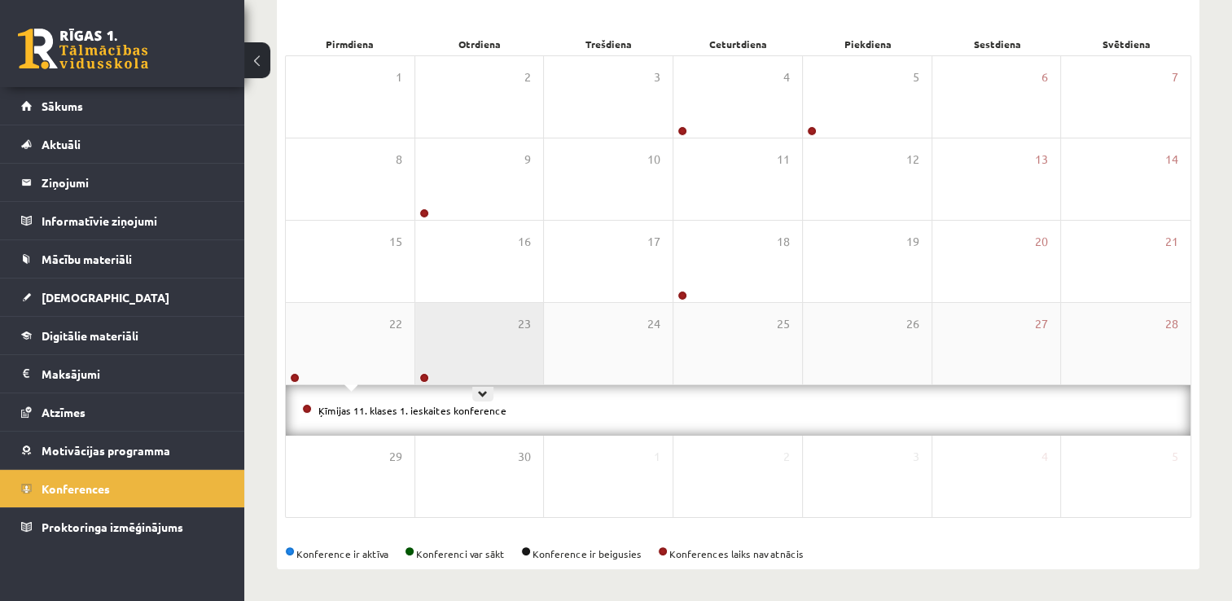
click at [501, 366] on div "23" at bounding box center [479, 343] width 129 height 81
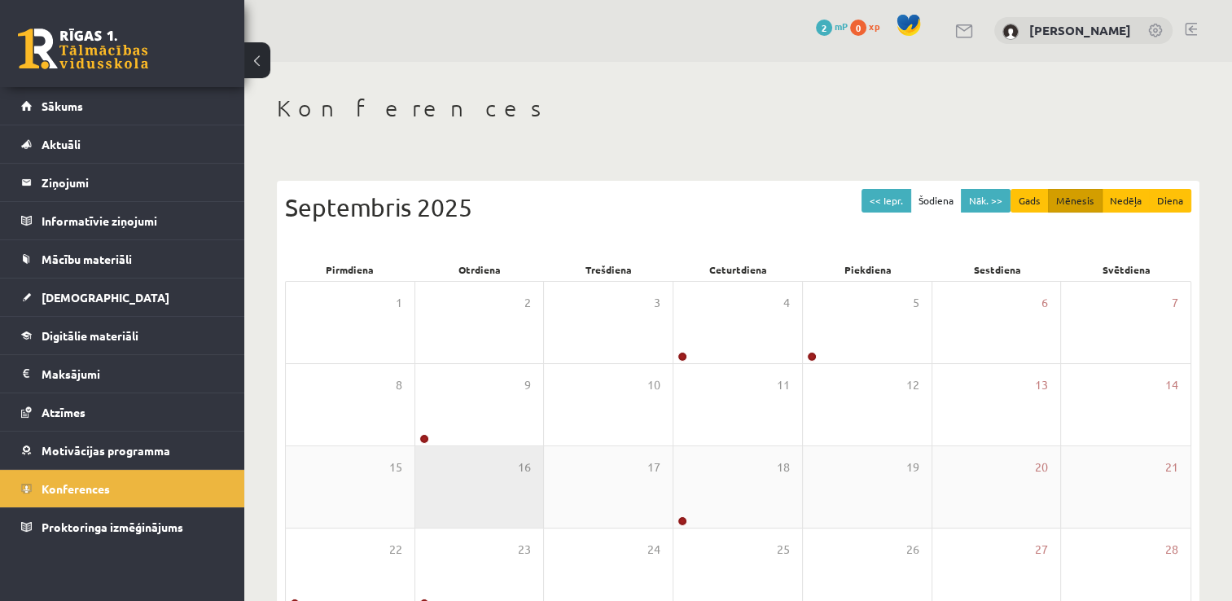
scroll to position [0, 0]
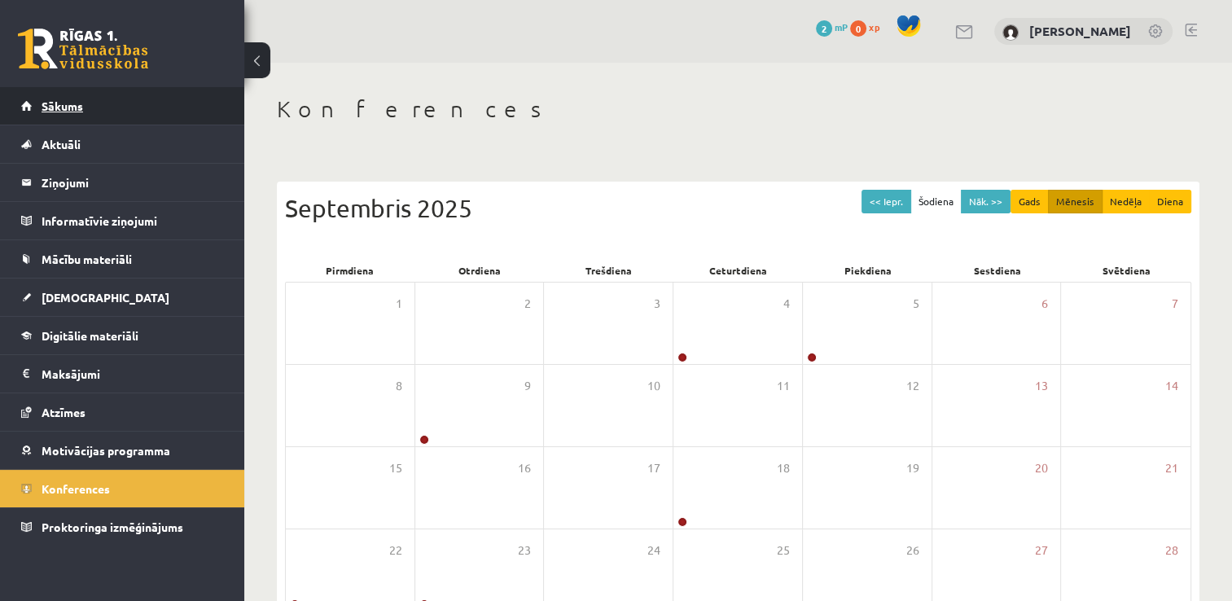
click at [39, 99] on link "Sākums" at bounding box center [122, 105] width 203 height 37
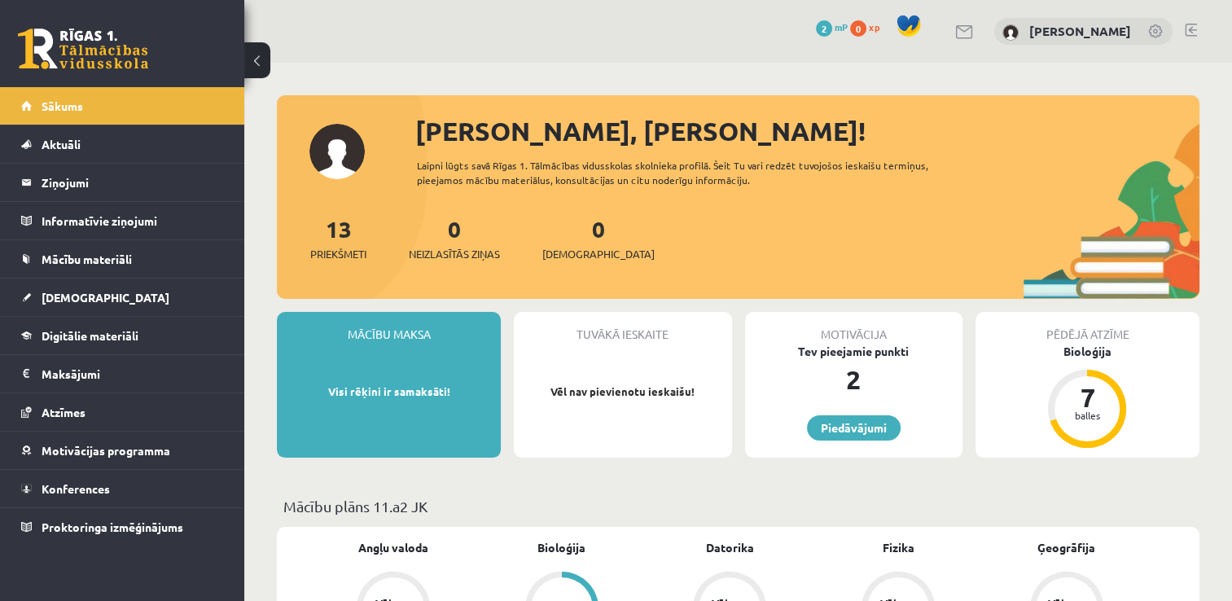
scroll to position [7, 0]
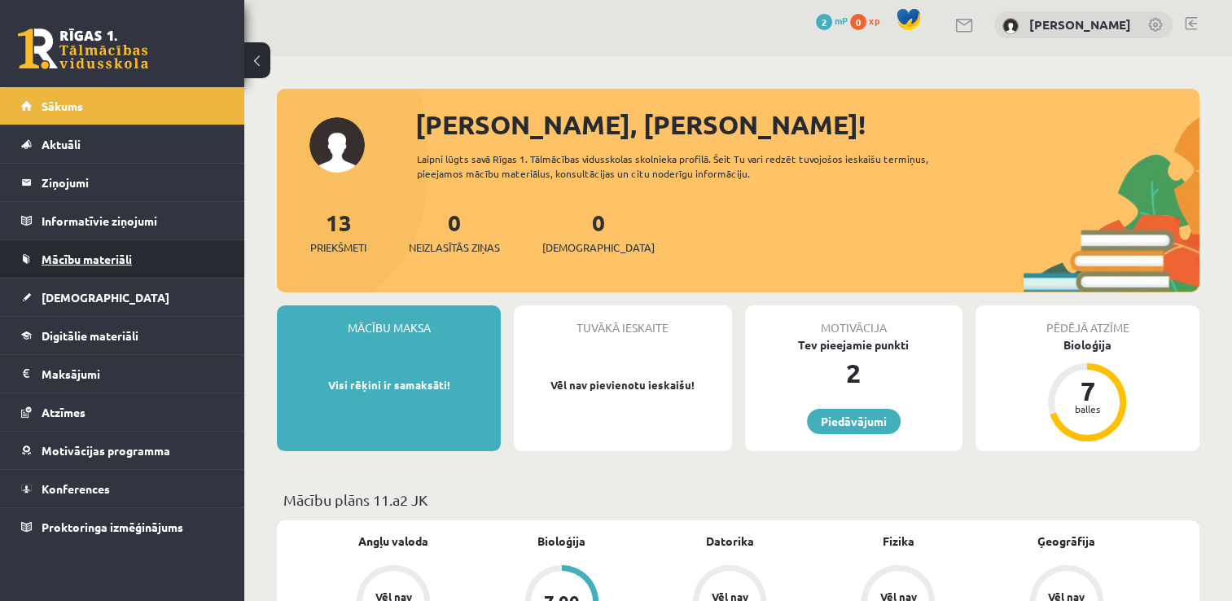
click at [78, 269] on link "Mācību materiāli" at bounding box center [122, 258] width 203 height 37
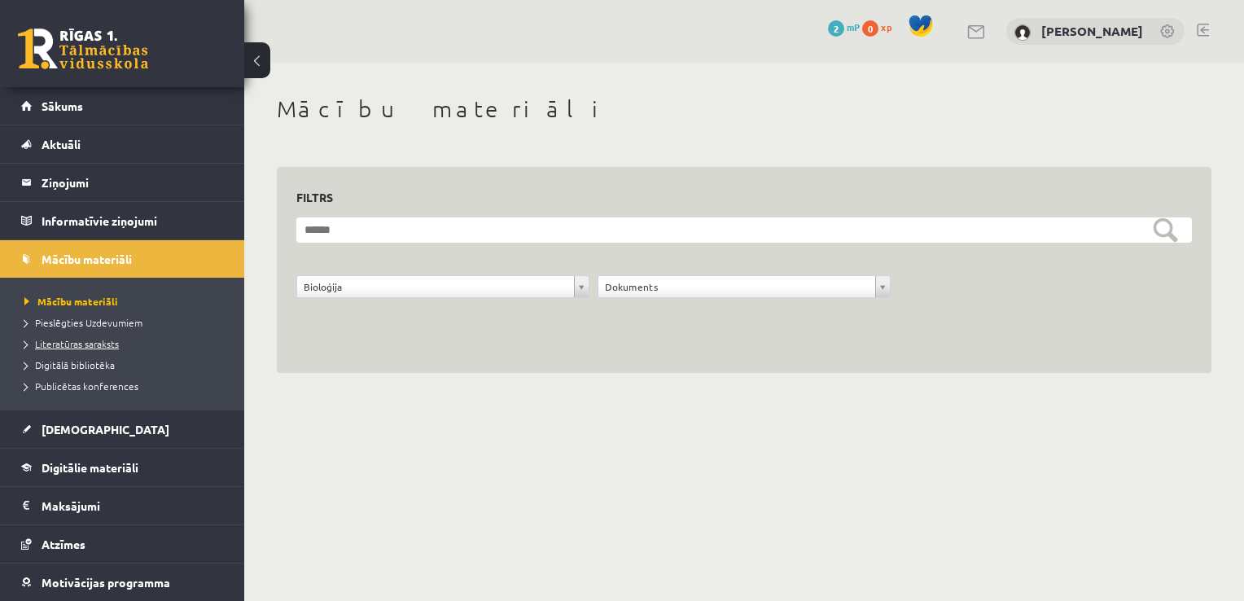
click at [55, 341] on span "Literatūras saraksts" at bounding box center [71, 343] width 94 height 13
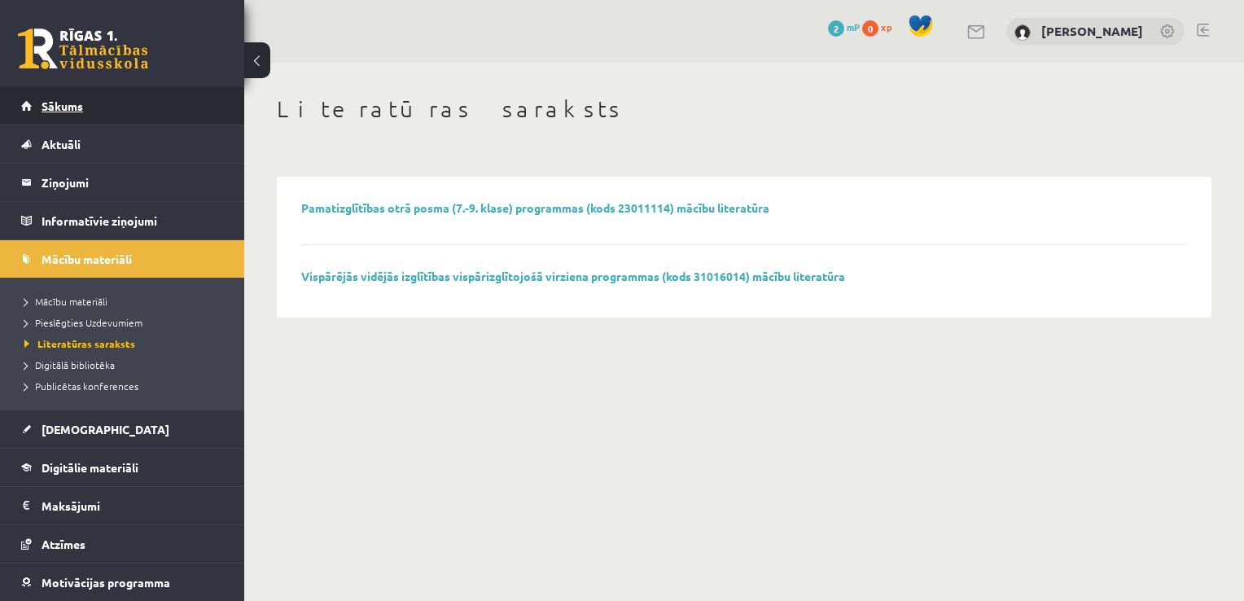
click at [53, 103] on span "Sākums" at bounding box center [63, 105] width 42 height 15
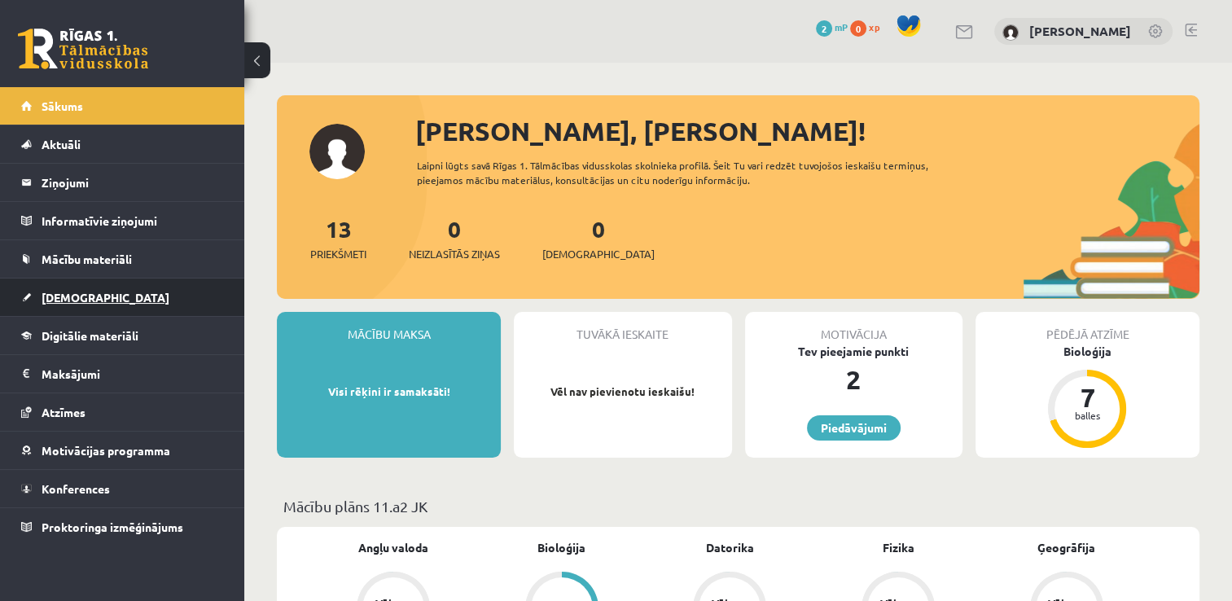
click at [62, 293] on span "[DEMOGRAPHIC_DATA]" at bounding box center [106, 297] width 128 height 15
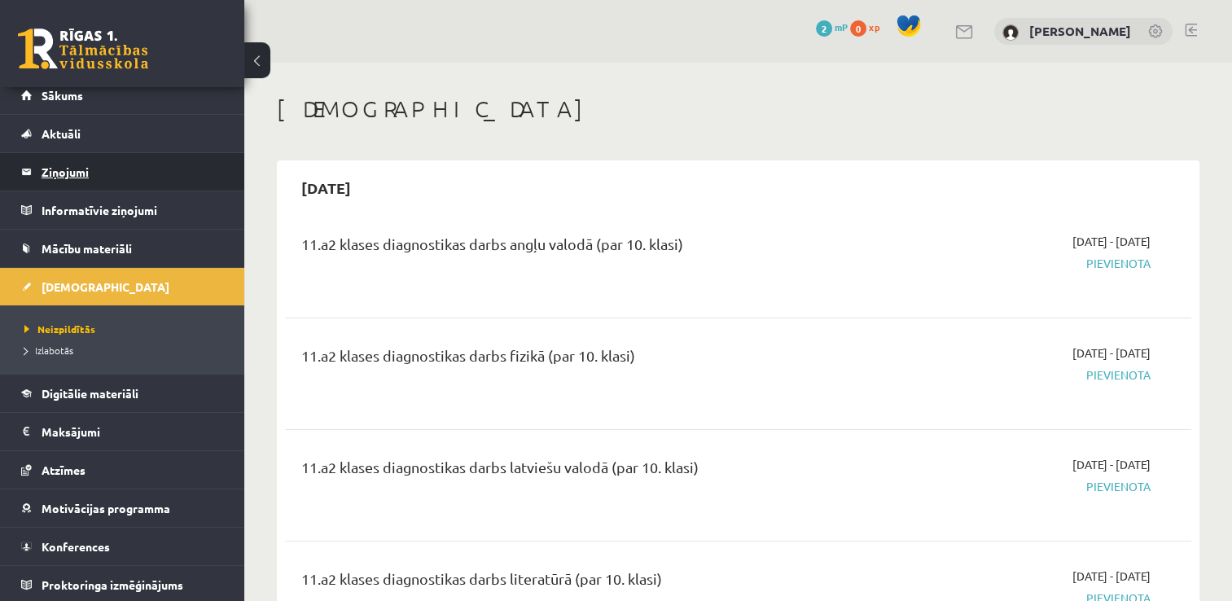
click at [64, 161] on legend "Ziņojumi 0" at bounding box center [133, 171] width 182 height 37
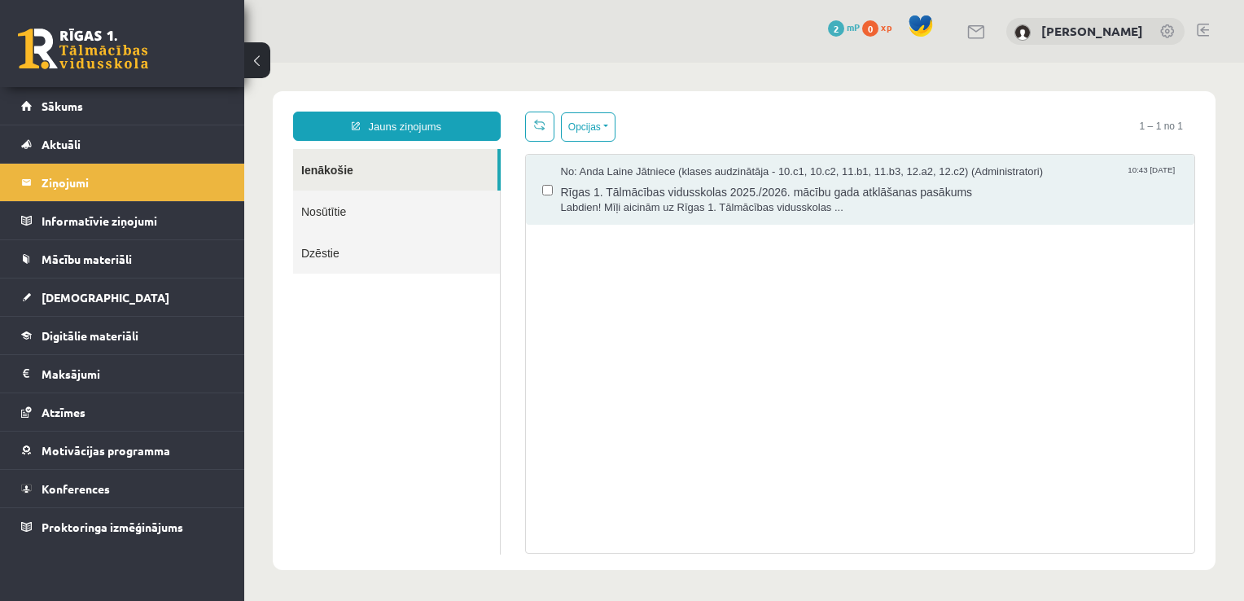
click at [391, 252] on link "Dzēstie" at bounding box center [396, 253] width 207 height 42
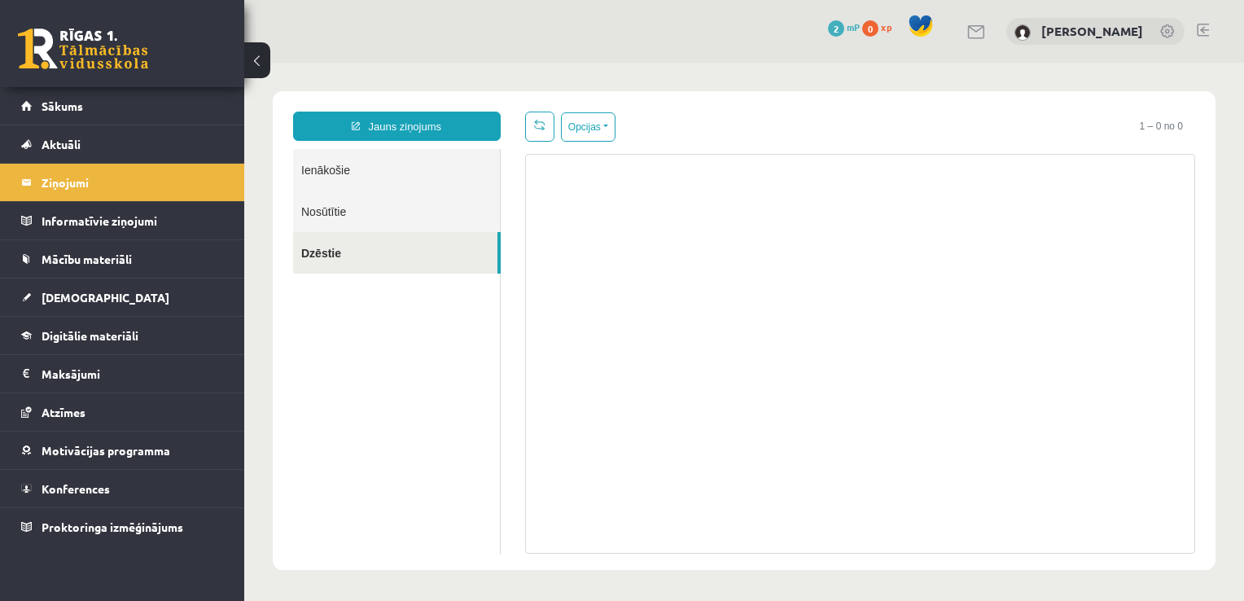
click at [361, 181] on link "Ienākošie" at bounding box center [396, 170] width 207 height 42
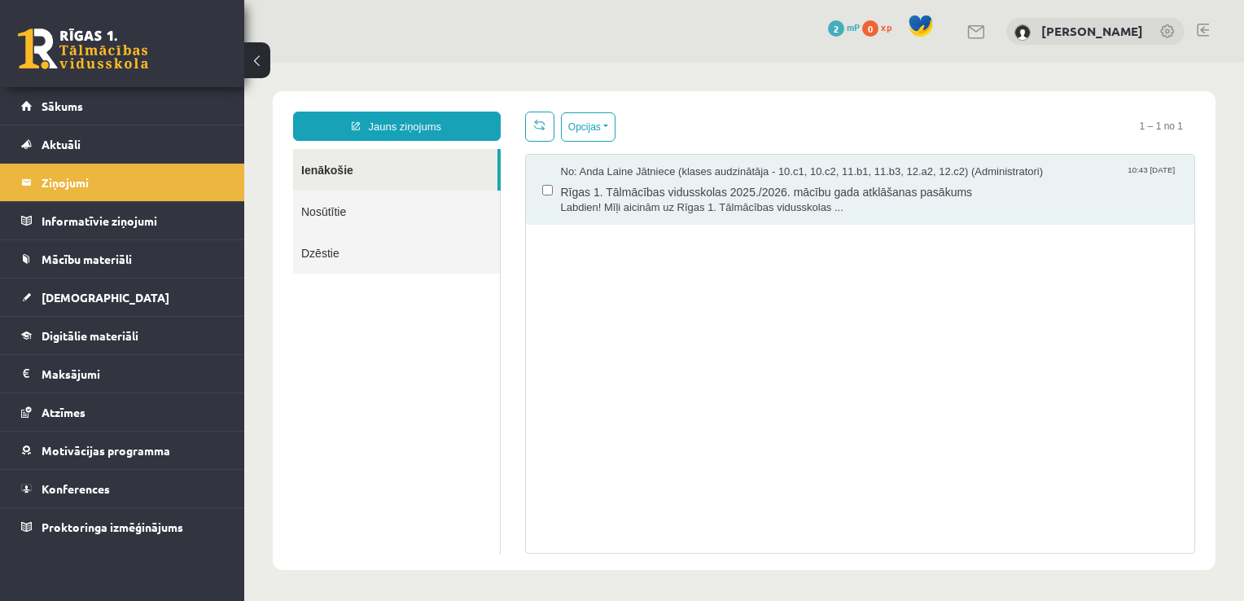
click at [347, 171] on link "Ienākošie" at bounding box center [395, 170] width 204 height 42
click at [140, 210] on legend "Informatīvie ziņojumi 0" at bounding box center [133, 220] width 182 height 37
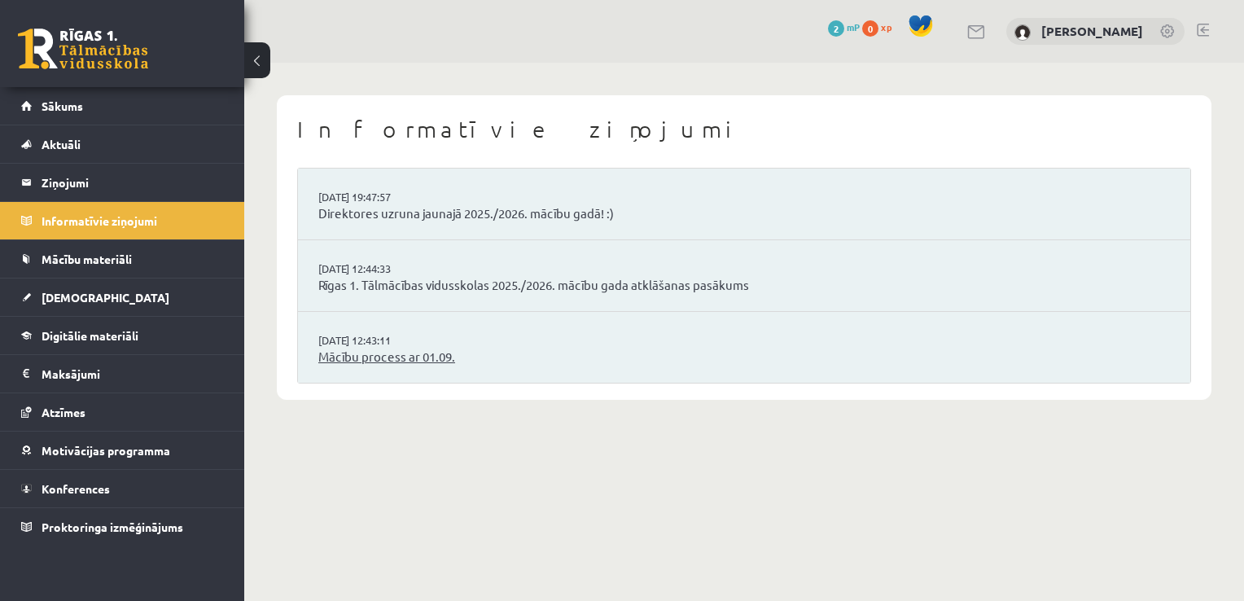
click at [407, 354] on link "Mācību process ar 01.09." at bounding box center [743, 357] width 851 height 19
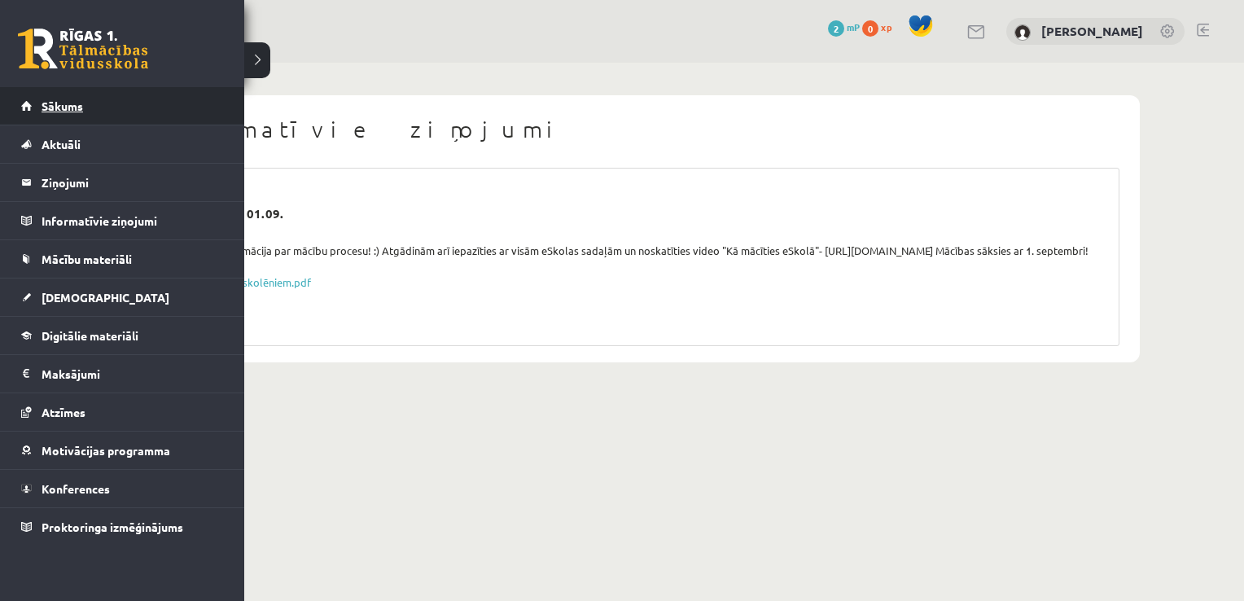
click at [61, 111] on span "Sākums" at bounding box center [63, 105] width 42 height 15
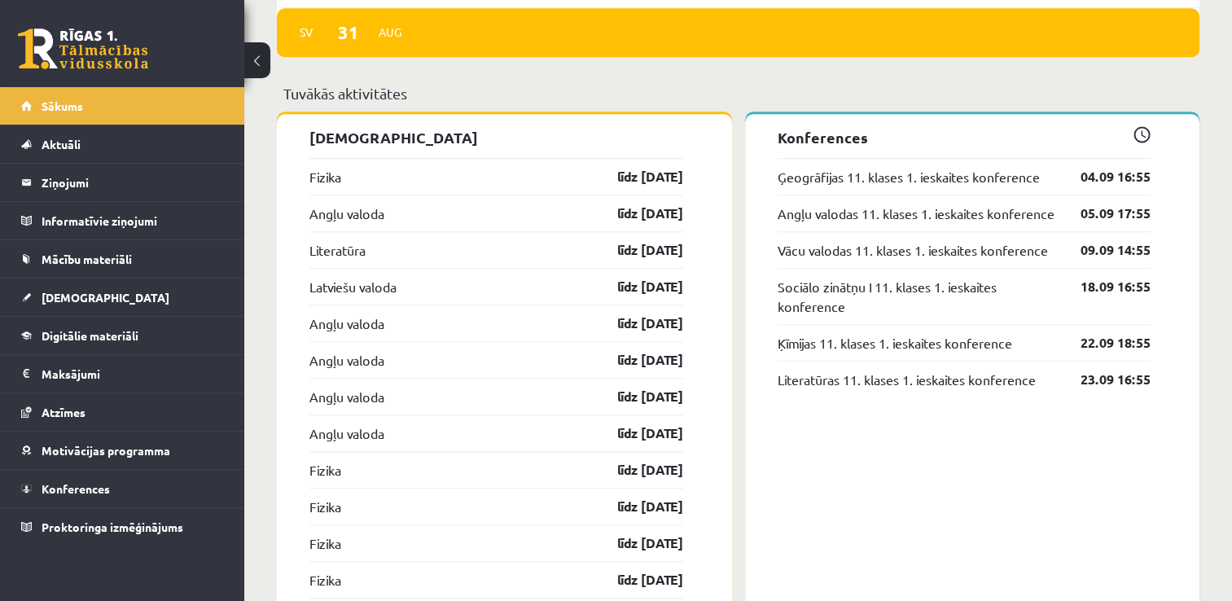
scroll to position [1409, 0]
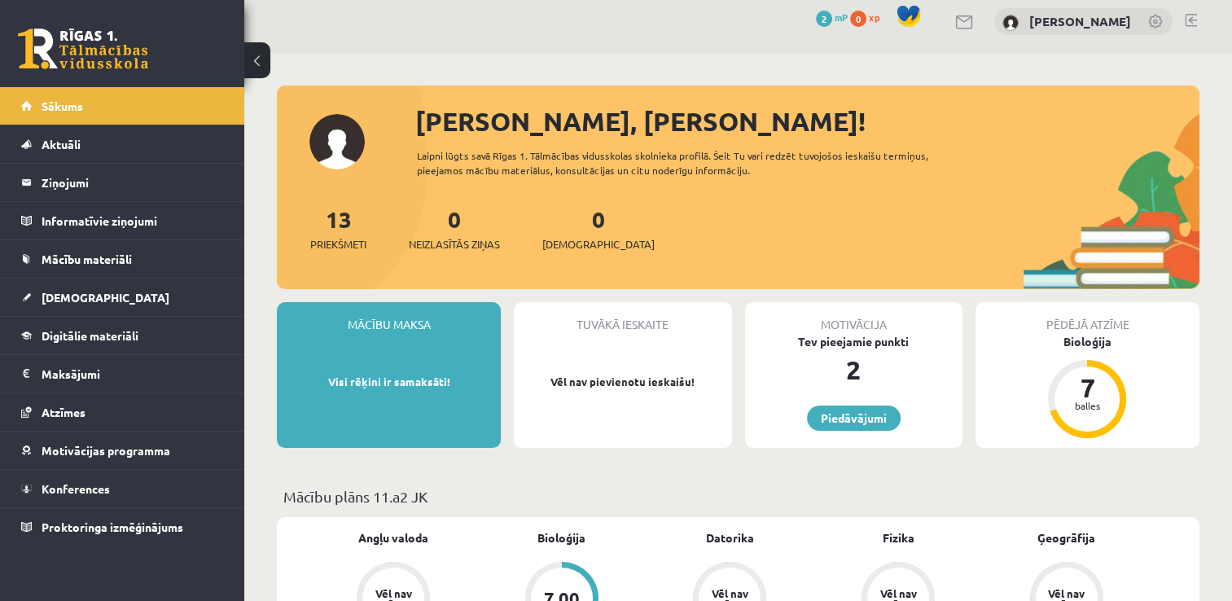
scroll to position [0, 0]
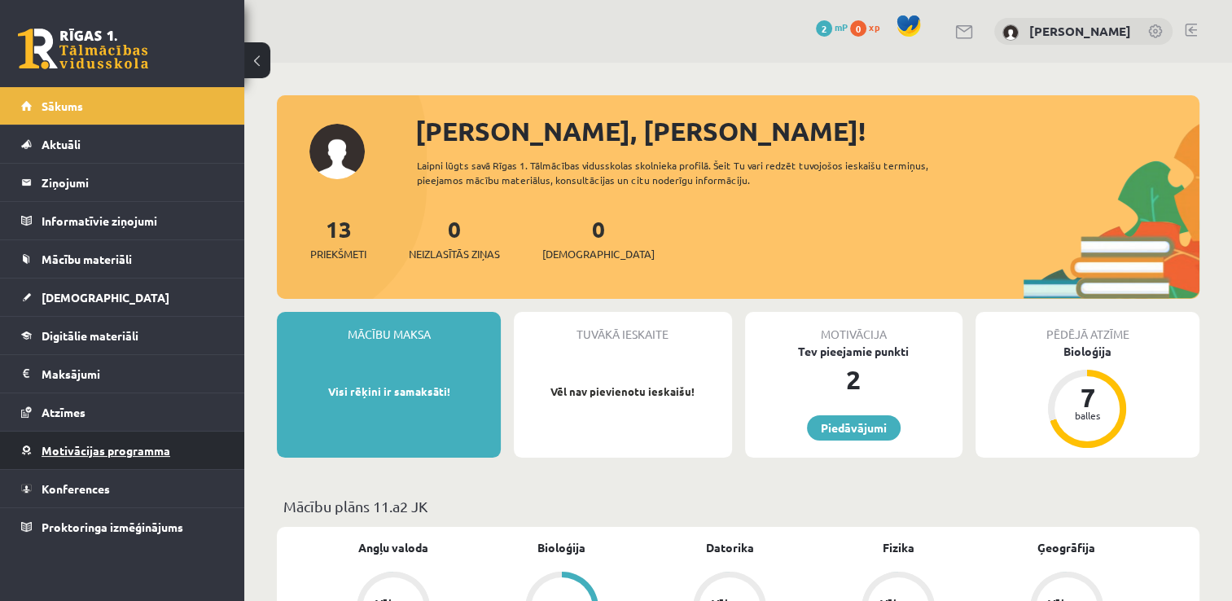
click at [83, 454] on span "Motivācijas programma" at bounding box center [106, 450] width 129 height 15
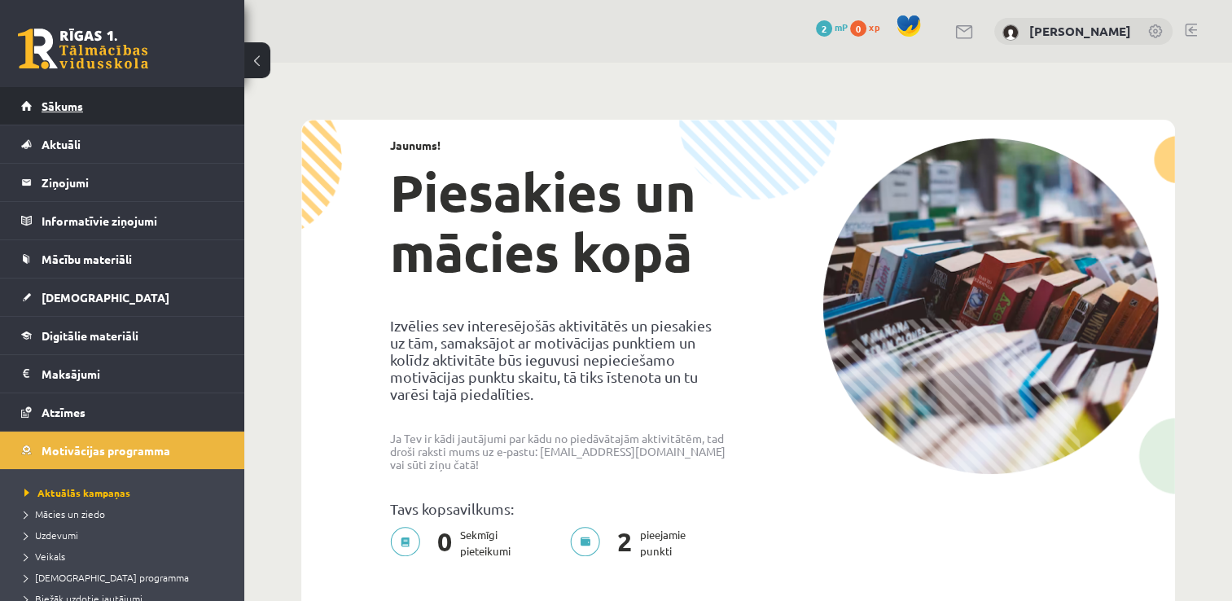
click at [39, 104] on link "Sākums" at bounding box center [122, 105] width 203 height 37
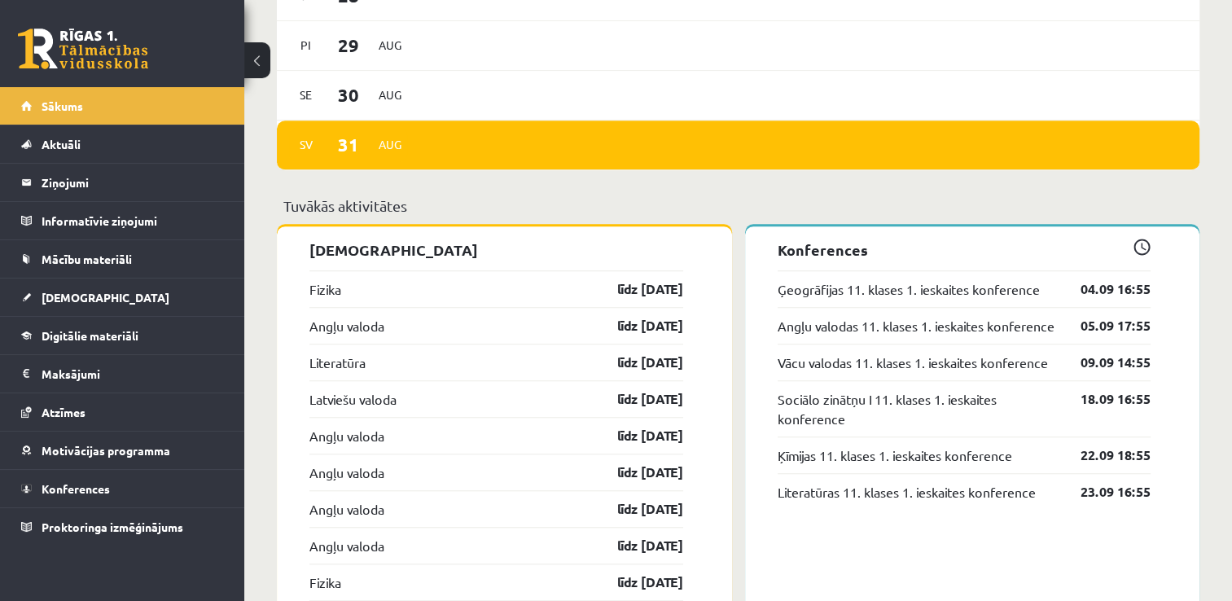
scroll to position [1324, 0]
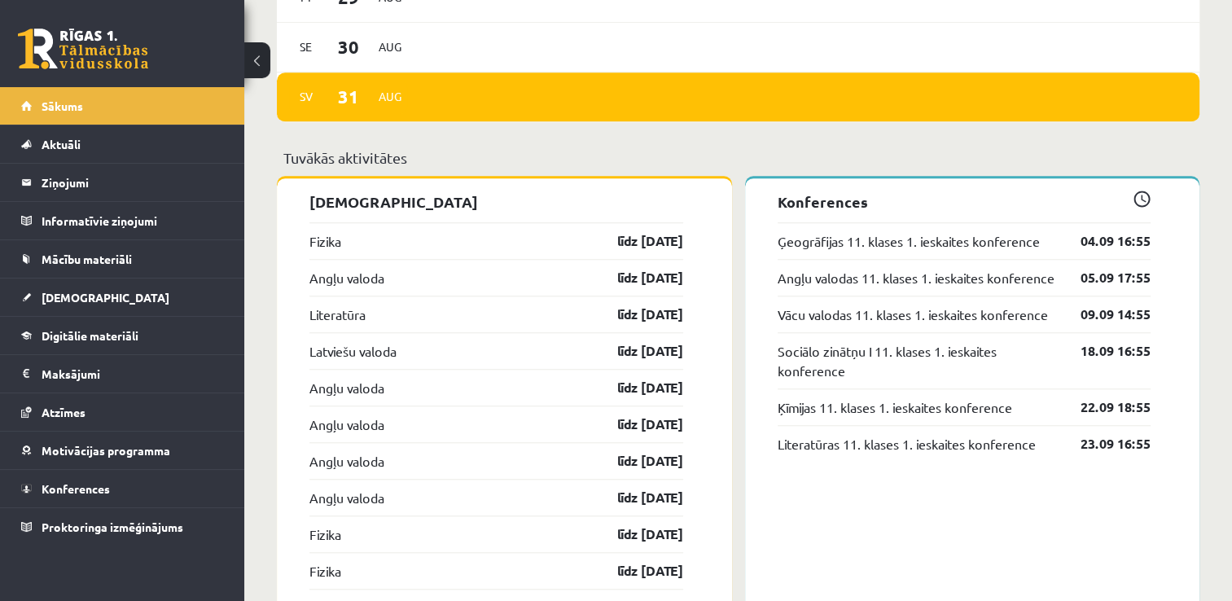
click at [514, 236] on div "Fizika līdz [DATE]" at bounding box center [496, 240] width 374 height 37
click at [622, 243] on link "līdz [DATE]" at bounding box center [636, 241] width 94 height 20
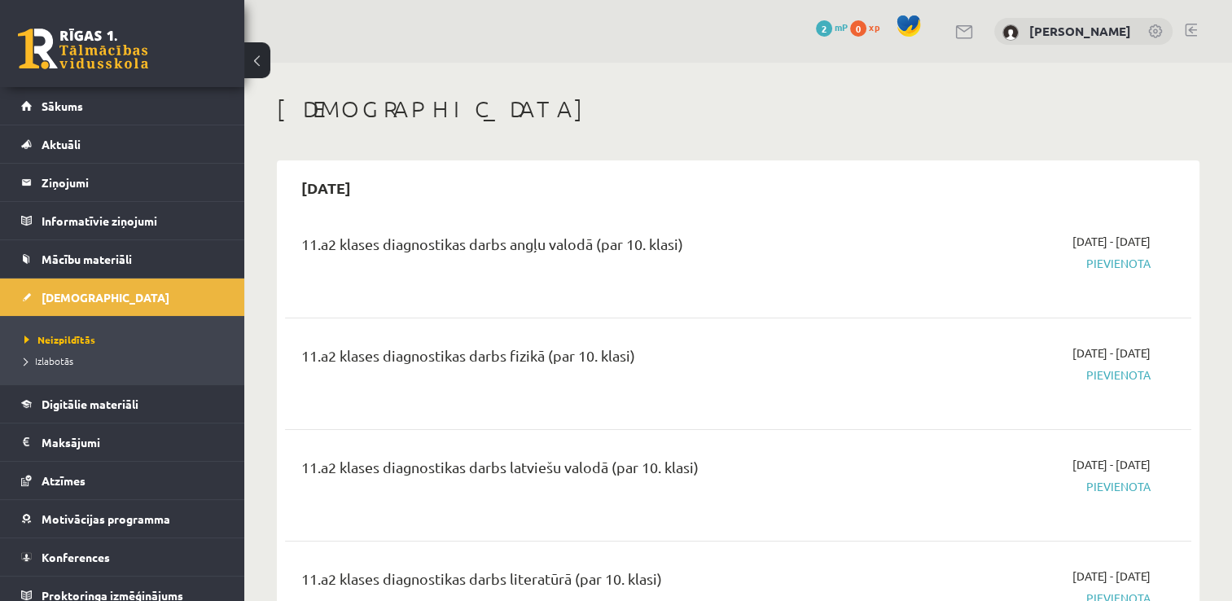
click at [1122, 265] on span "Pievienota" at bounding box center [1016, 263] width 267 height 17
drag, startPoint x: 1094, startPoint y: 251, endPoint x: 1071, endPoint y: 234, distance: 28.5
click at [1071, 234] on div "2025-09-01 - 2025-09-30 Pievienota" at bounding box center [1016, 262] width 291 height 59
click at [1072, 234] on span "2025-09-01 - 2025-09-30" at bounding box center [1111, 241] width 78 height 17
click at [1112, 269] on span "Pievienota" at bounding box center [1016, 263] width 267 height 17
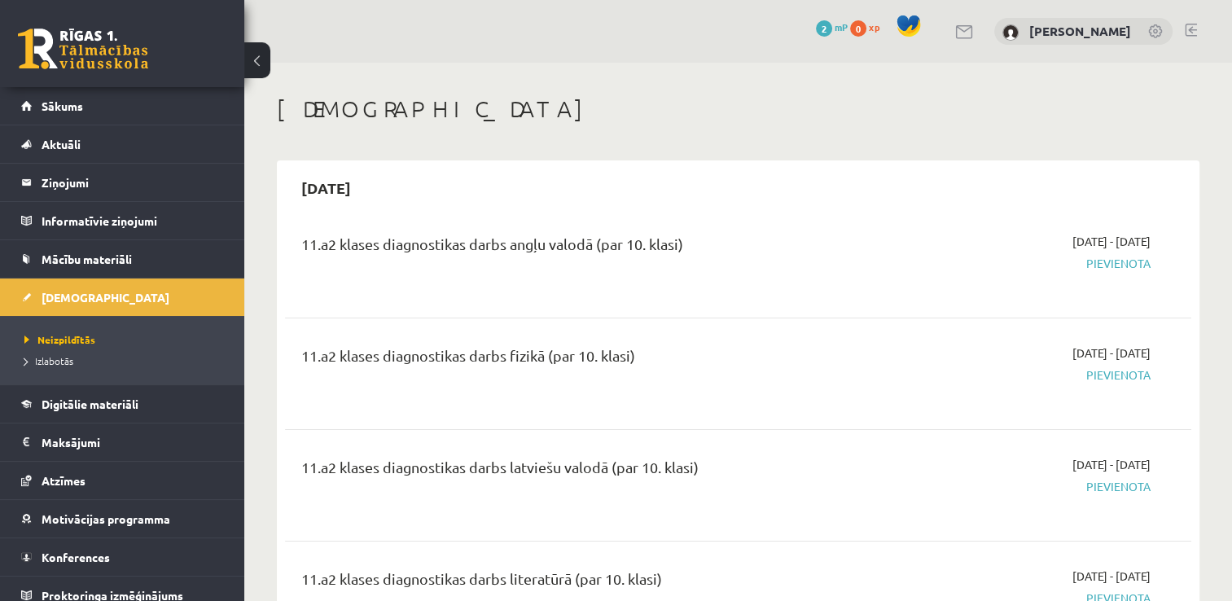
click at [1112, 261] on span "Pievienota" at bounding box center [1016, 263] width 267 height 17
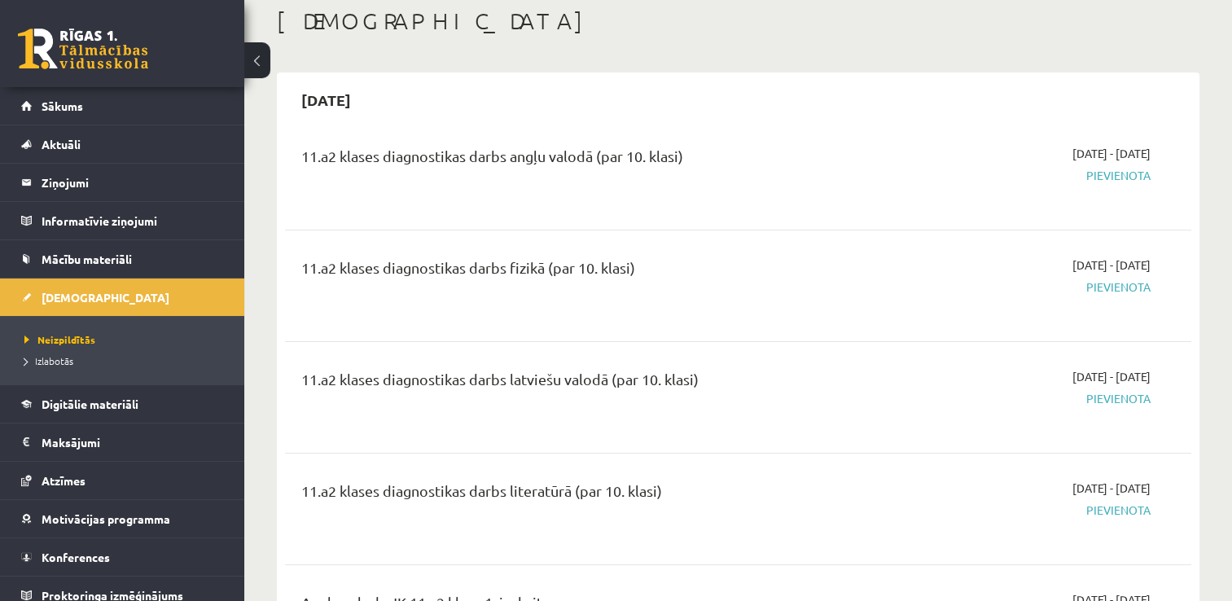
click at [1101, 288] on span "Pievienota" at bounding box center [1016, 286] width 267 height 17
click at [1017, 374] on div "2025-09-01 - 2025-09-30 Pievienota" at bounding box center [1016, 397] width 291 height 59
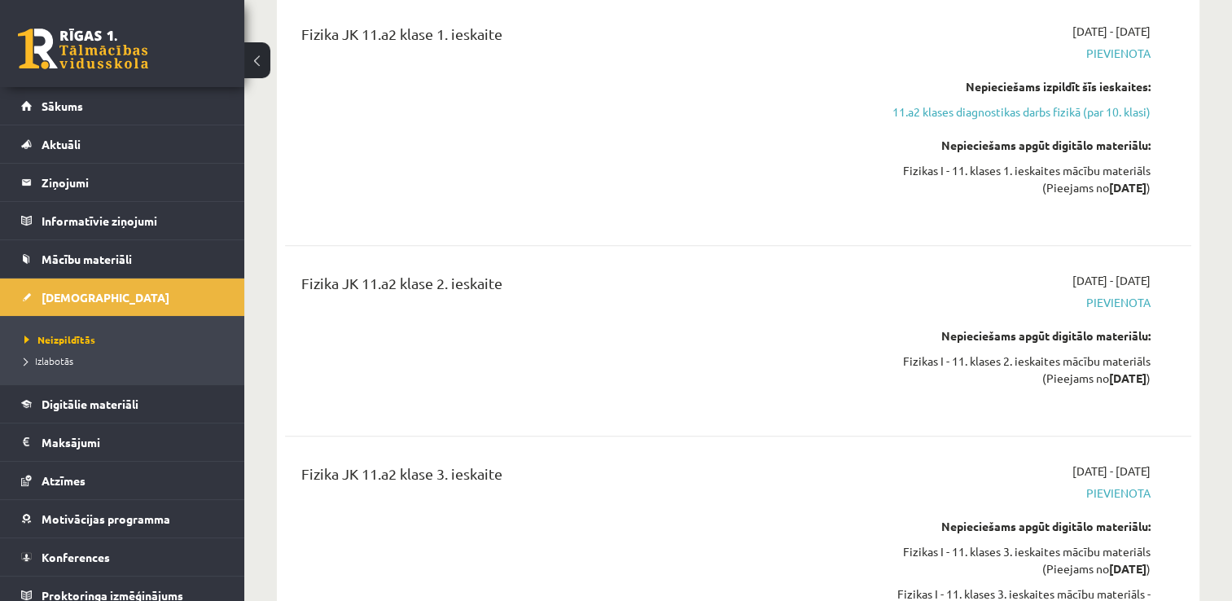
scroll to position [1697, 0]
click at [1026, 111] on link "11.a2 klases diagnostikas darbs fizikā (par 10. klasi)" at bounding box center [1016, 111] width 267 height 17
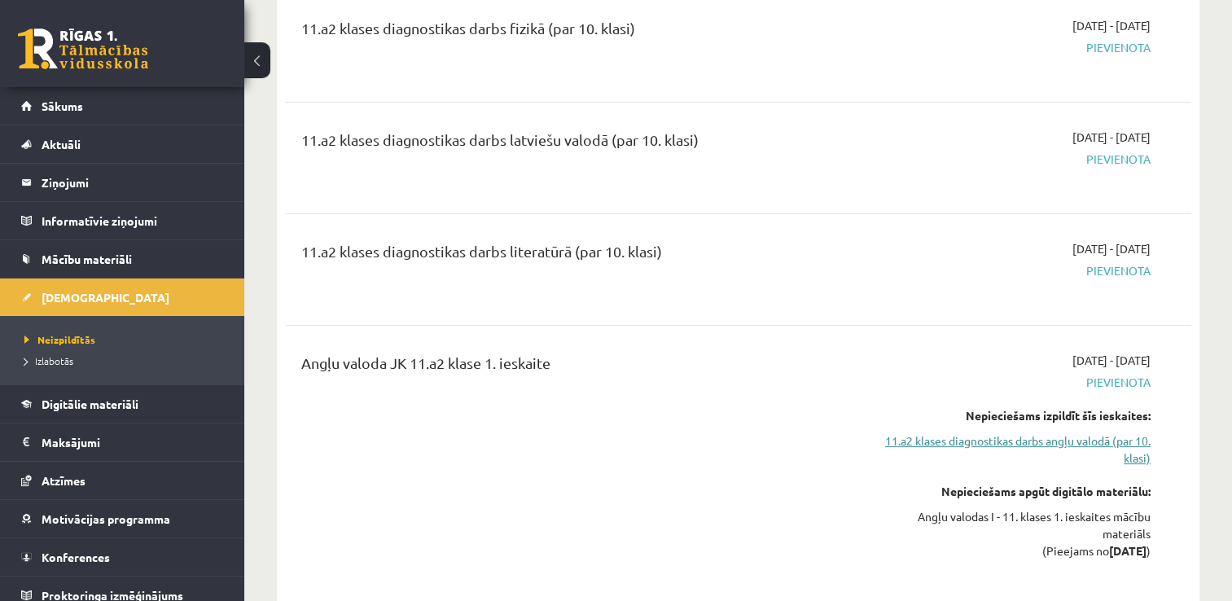
click at [1029, 441] on link "11.a2 klases diagnostikas darbs angļu valodā (par 10. klasi)" at bounding box center [1016, 449] width 267 height 34
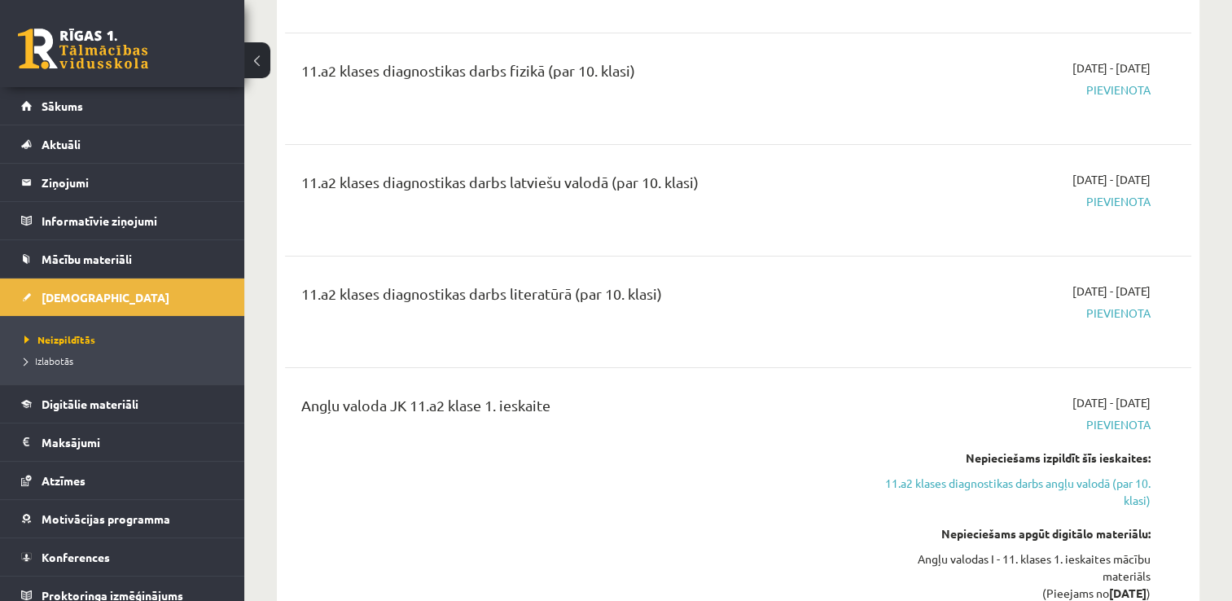
scroll to position [295, 0]
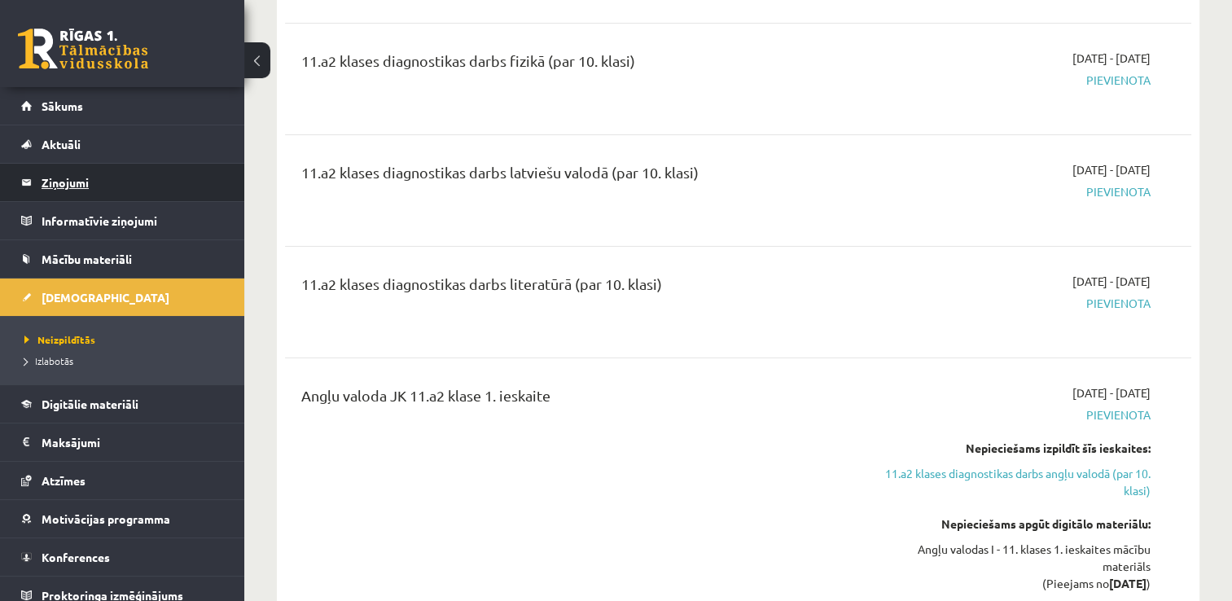
click at [55, 181] on legend "Ziņojumi 0" at bounding box center [133, 182] width 182 height 37
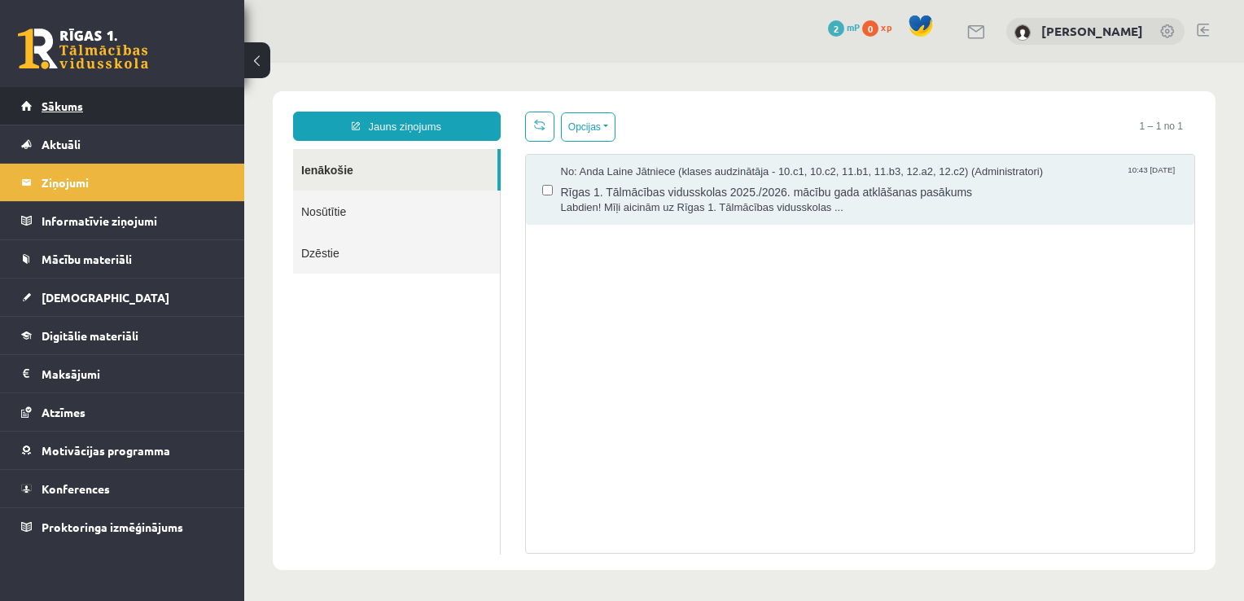
click at [80, 117] on link "Sākums" at bounding box center [122, 105] width 203 height 37
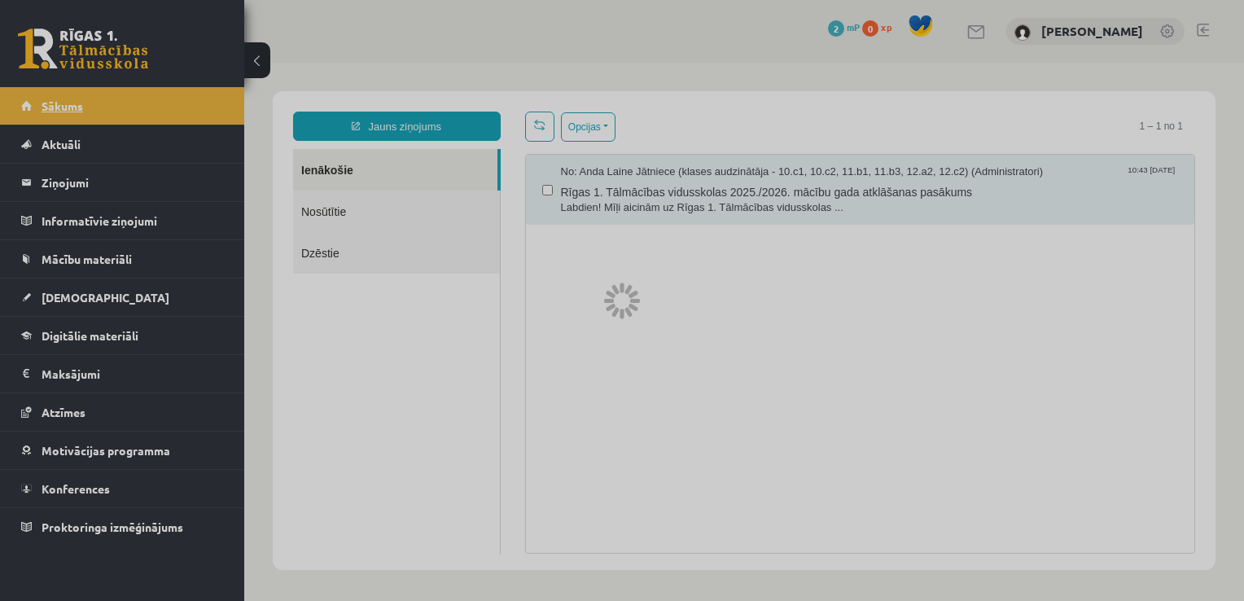
click at [80, 117] on div at bounding box center [622, 300] width 1244 height 601
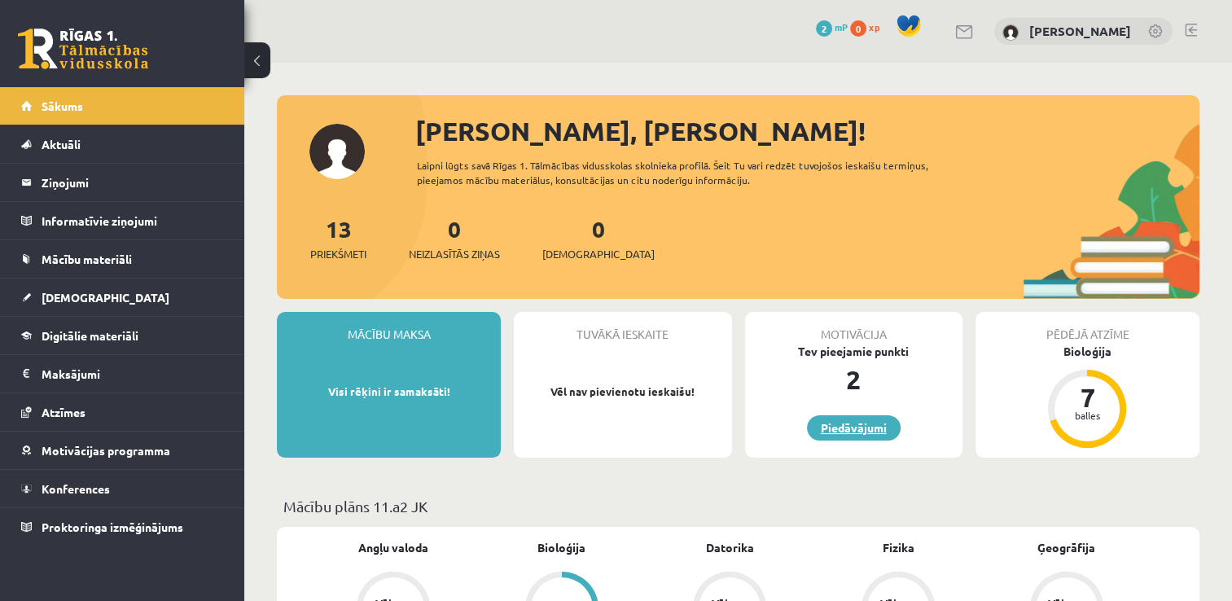
click at [864, 423] on link "Piedāvājumi" at bounding box center [854, 427] width 94 height 25
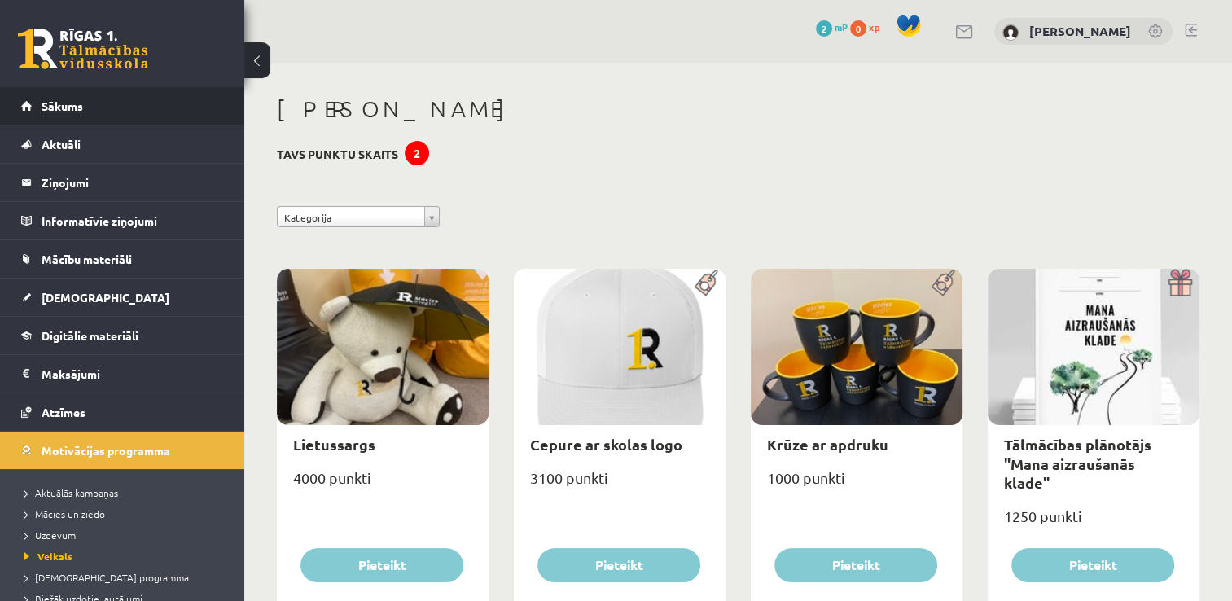
click at [46, 107] on span "Sākums" at bounding box center [63, 105] width 42 height 15
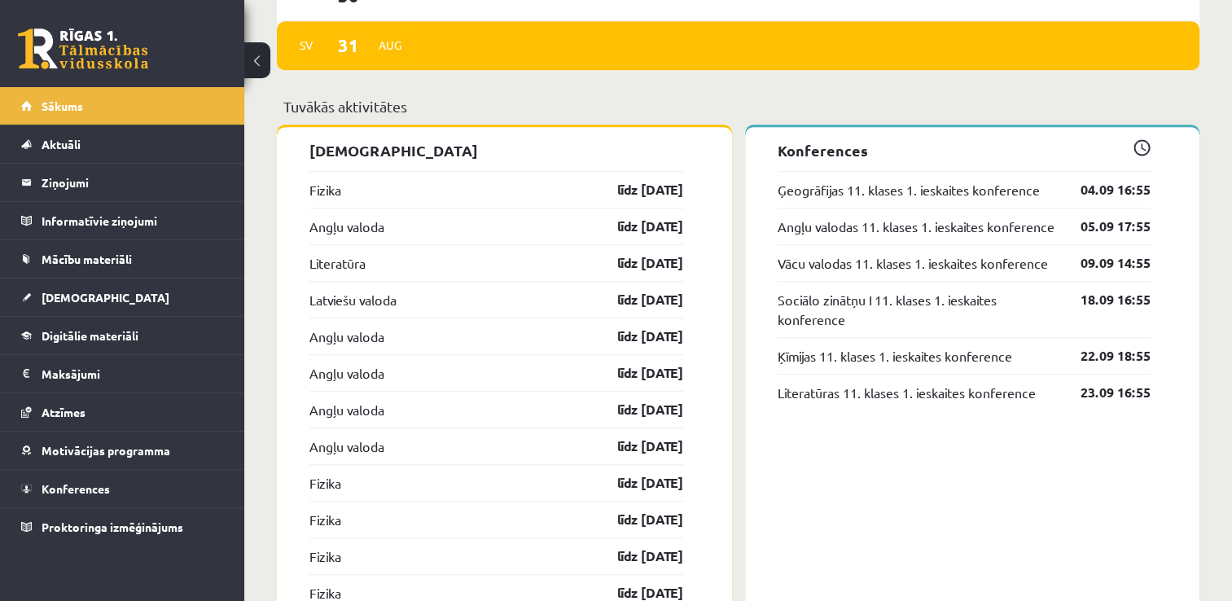
scroll to position [1384, 0]
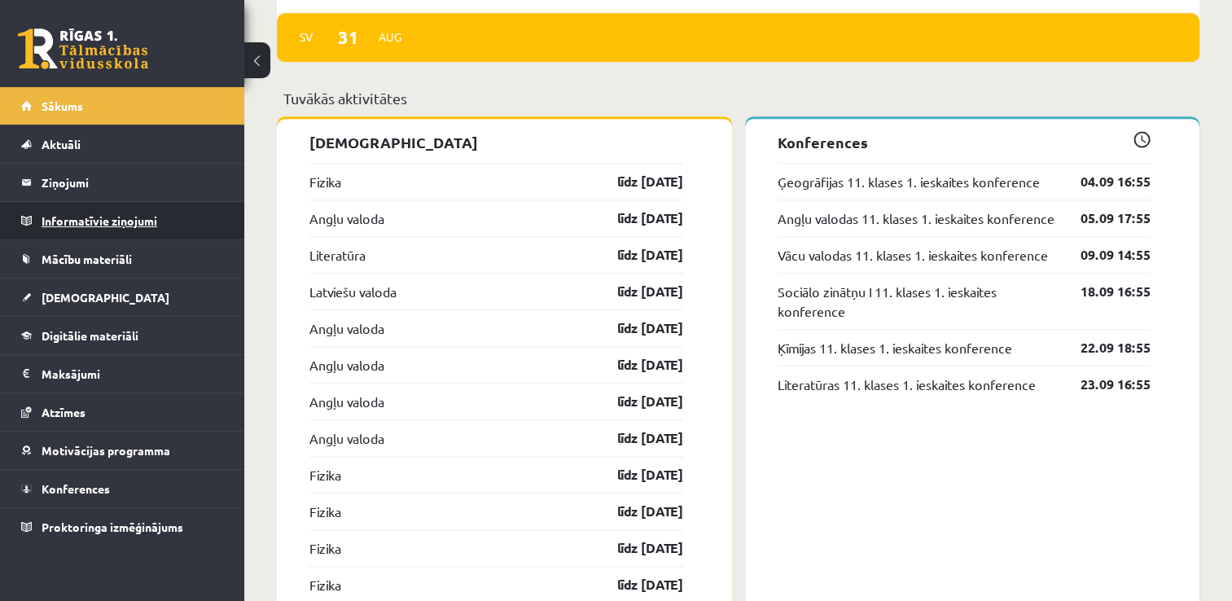
click at [80, 217] on legend "Informatīvie ziņojumi 0" at bounding box center [133, 220] width 182 height 37
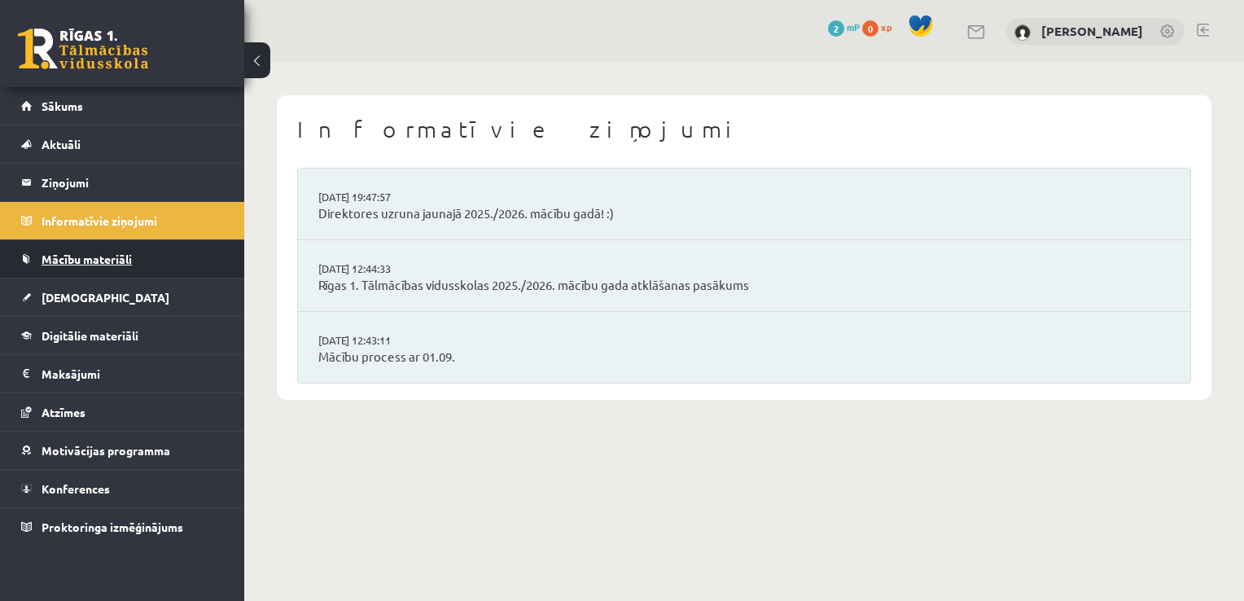
click at [78, 258] on span "Mācību materiāli" at bounding box center [87, 259] width 90 height 15
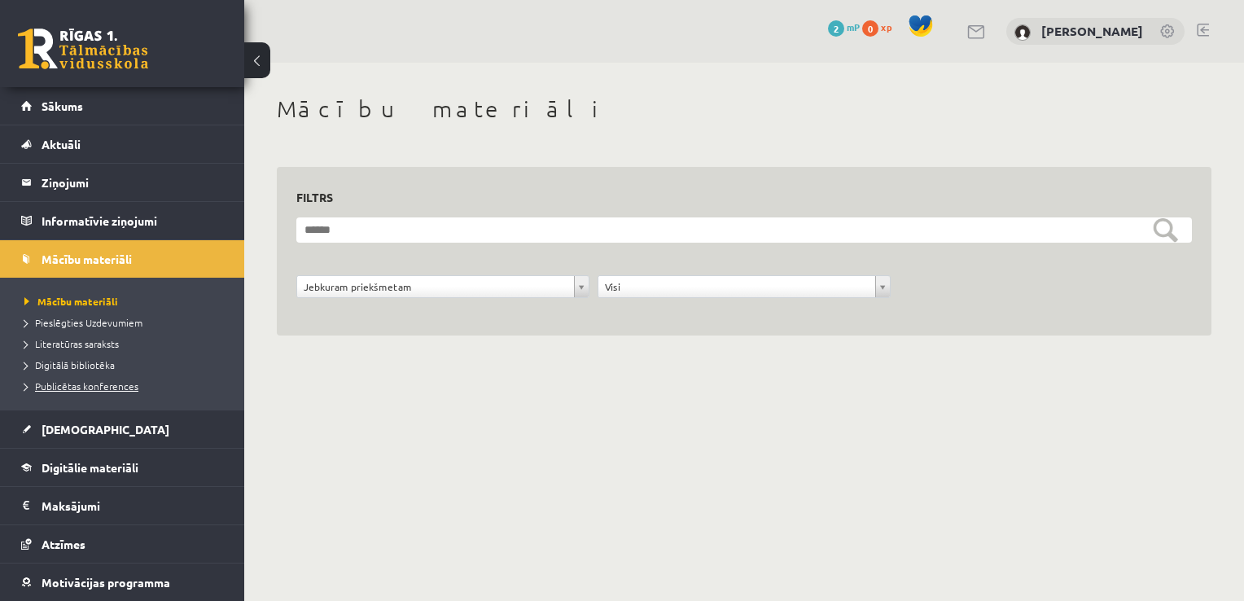
click at [75, 384] on span "Publicētas konferences" at bounding box center [81, 385] width 114 height 13
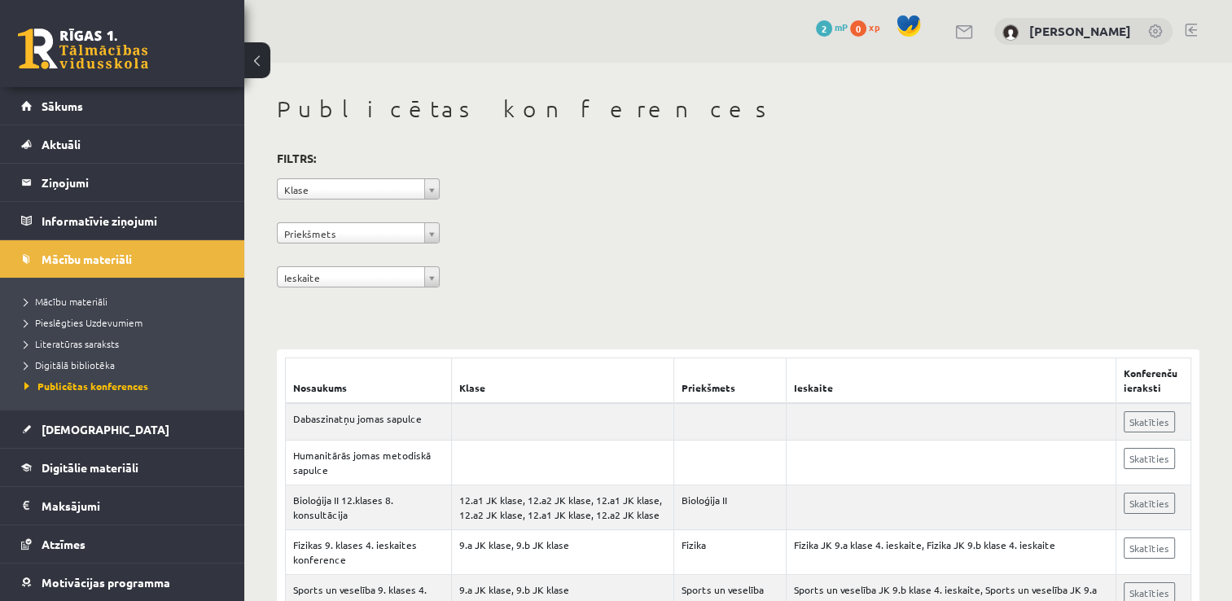
click at [371, 177] on div "**********" at bounding box center [738, 221] width 922 height 149
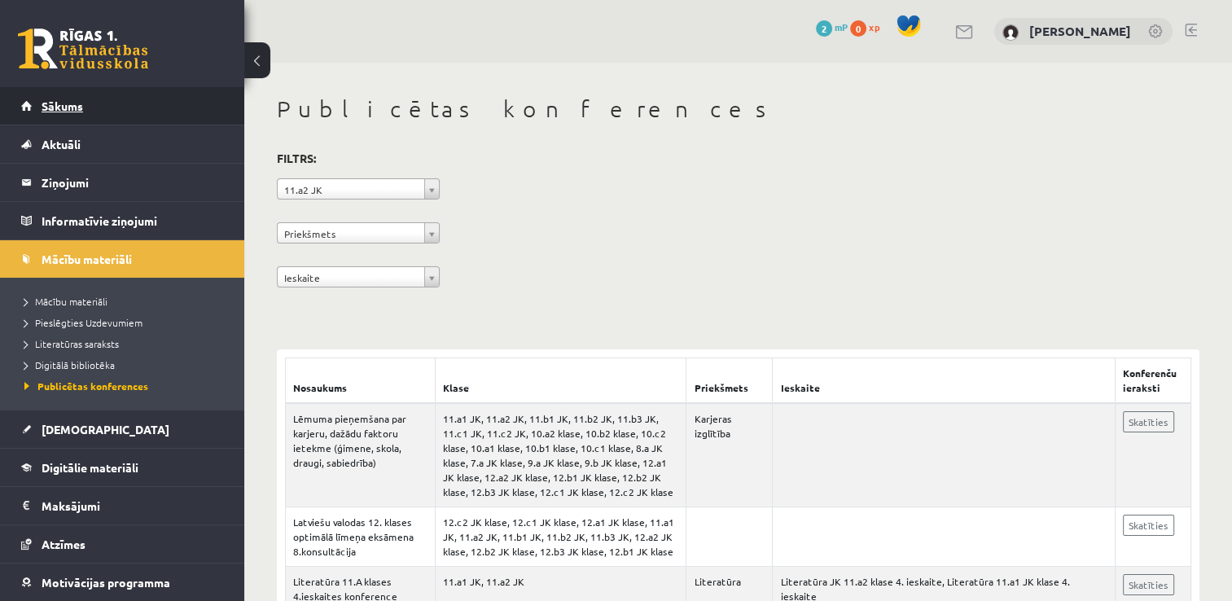
click at [55, 109] on span "Sākums" at bounding box center [63, 105] width 42 height 15
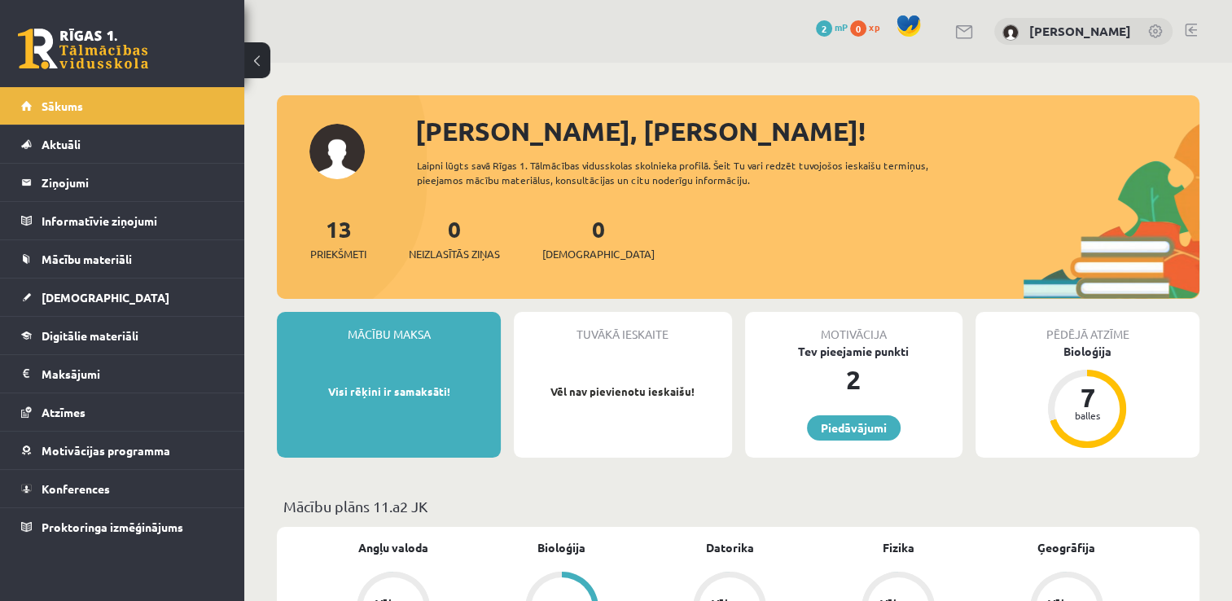
click at [1197, 28] on div "0 Dāvanas 2 mP 0 xp [PERSON_NAME]" at bounding box center [737, 31] width 987 height 63
